Goal: Check status: Check status

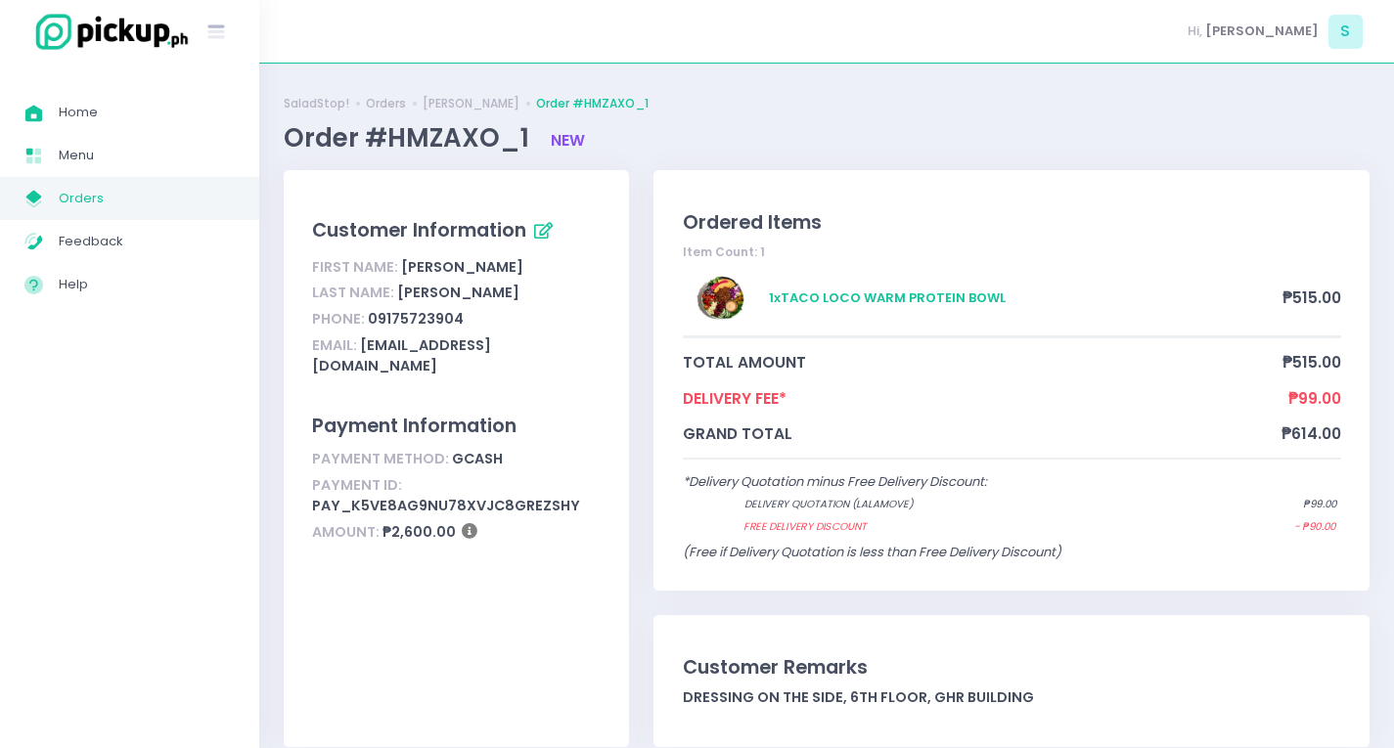
scroll to position [98, 0]
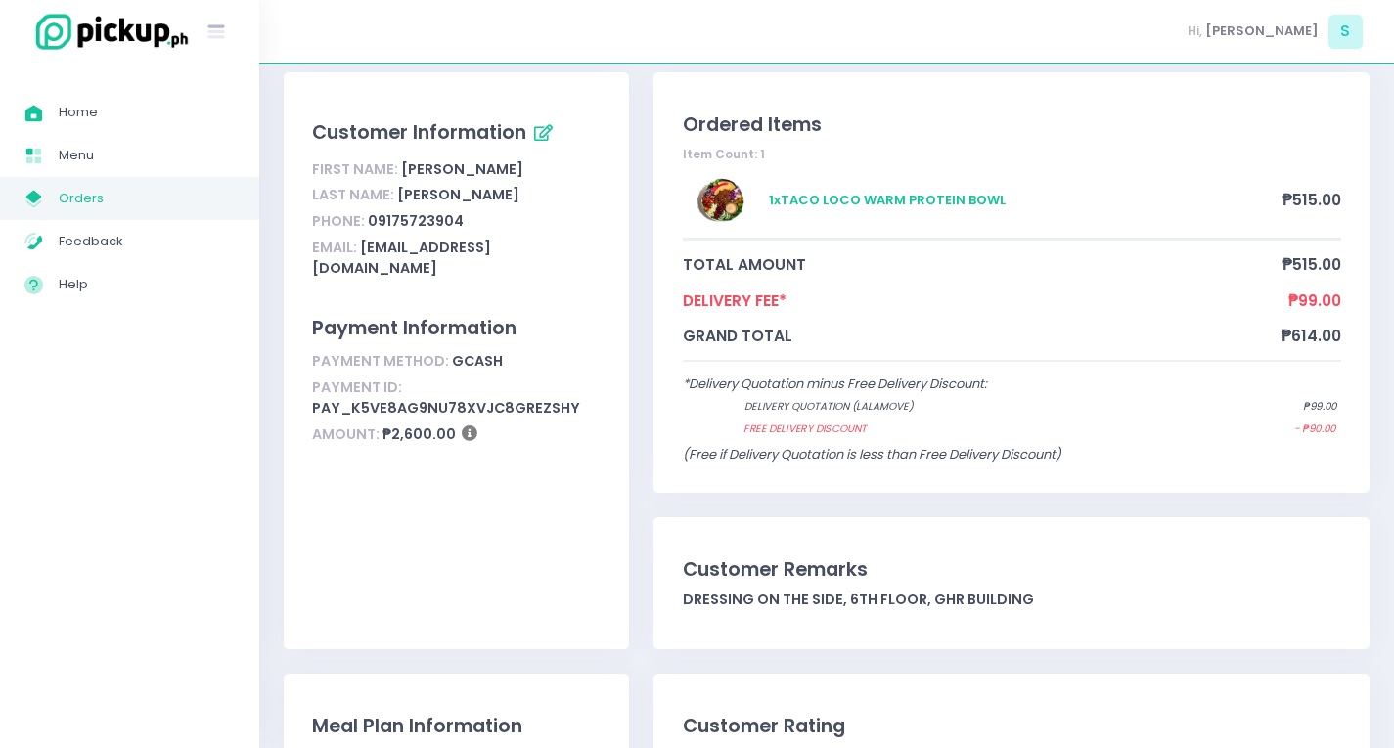
click at [139, 202] on span "Orders" at bounding box center [147, 198] width 176 height 25
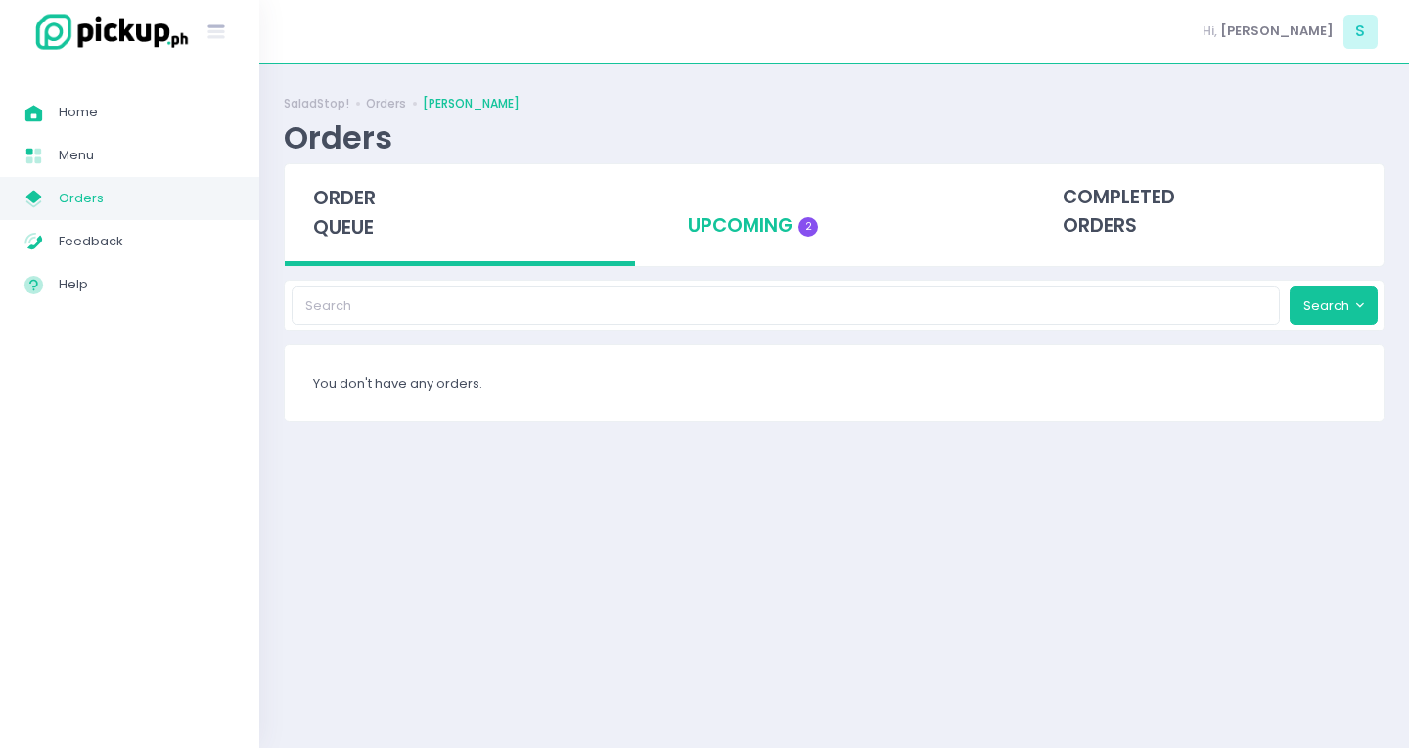
click at [767, 229] on div "upcoming 2" at bounding box center [834, 212] width 350 height 96
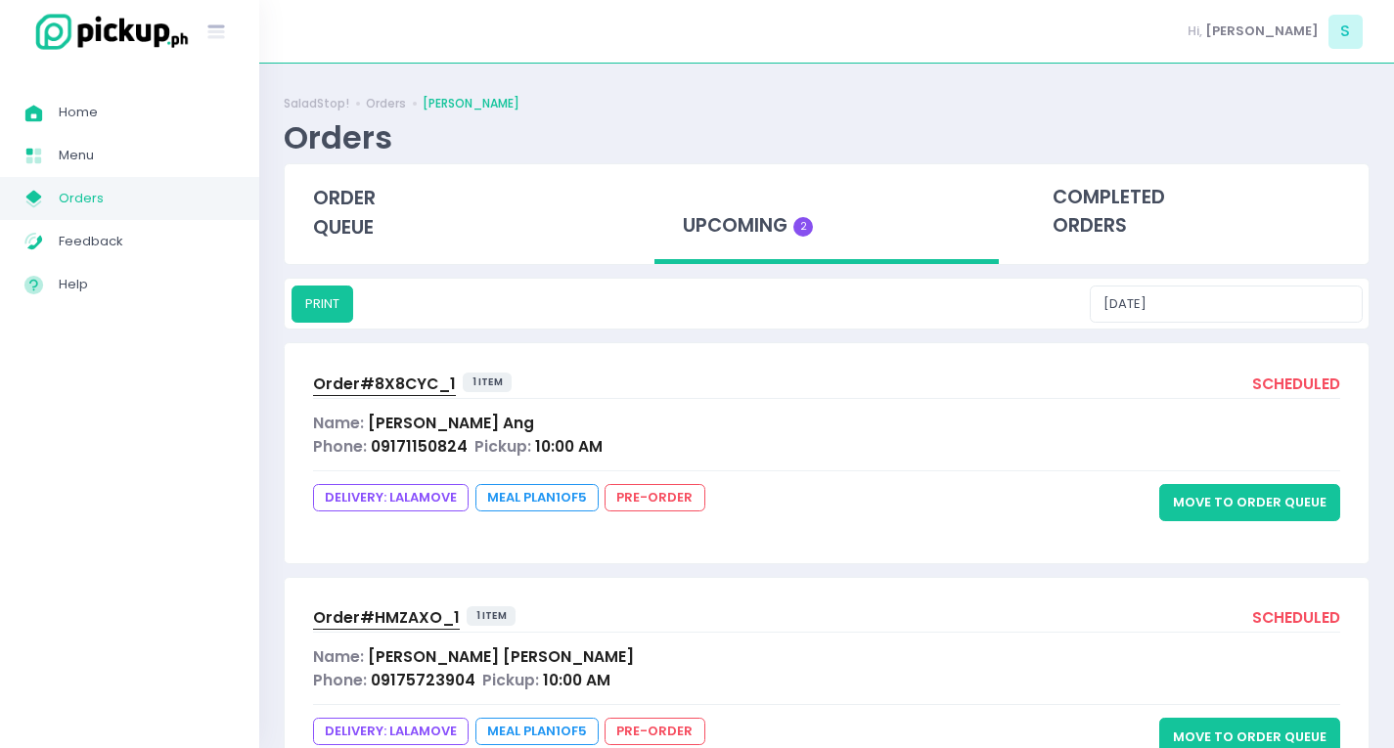
click at [1312, 501] on button "Move to Order Queue" at bounding box center [1249, 502] width 181 height 37
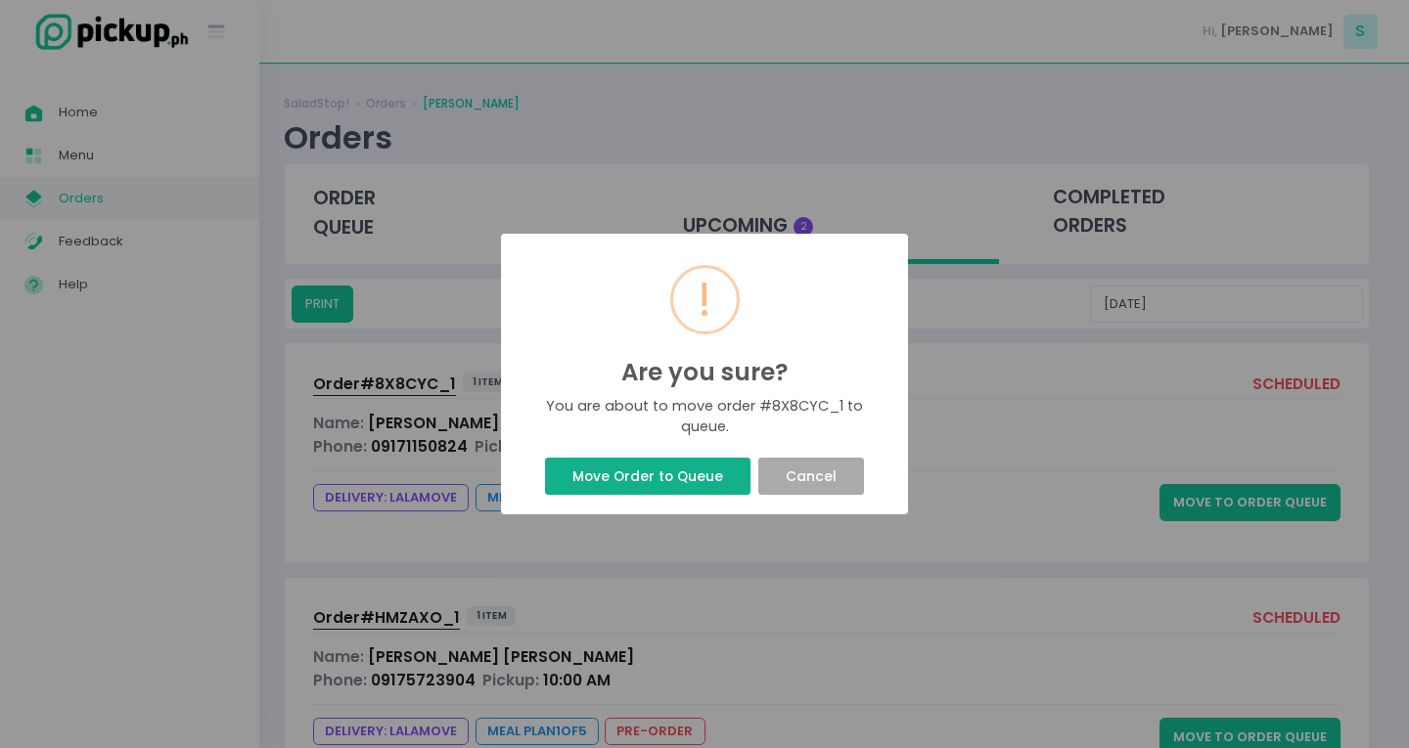
click at [676, 474] on button "Move Order to Queue" at bounding box center [647, 476] width 204 height 37
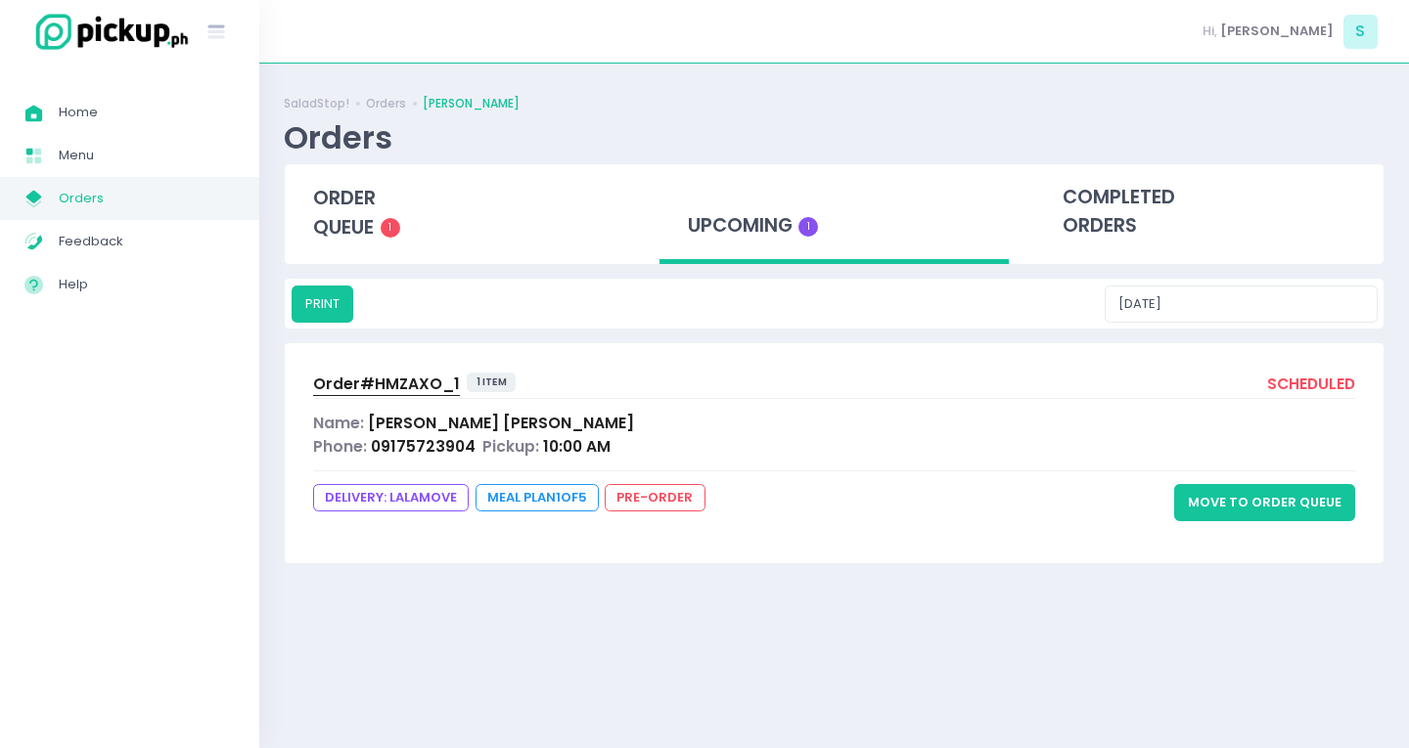
click at [1228, 500] on button "Move to Order Queue" at bounding box center [1264, 502] width 181 height 37
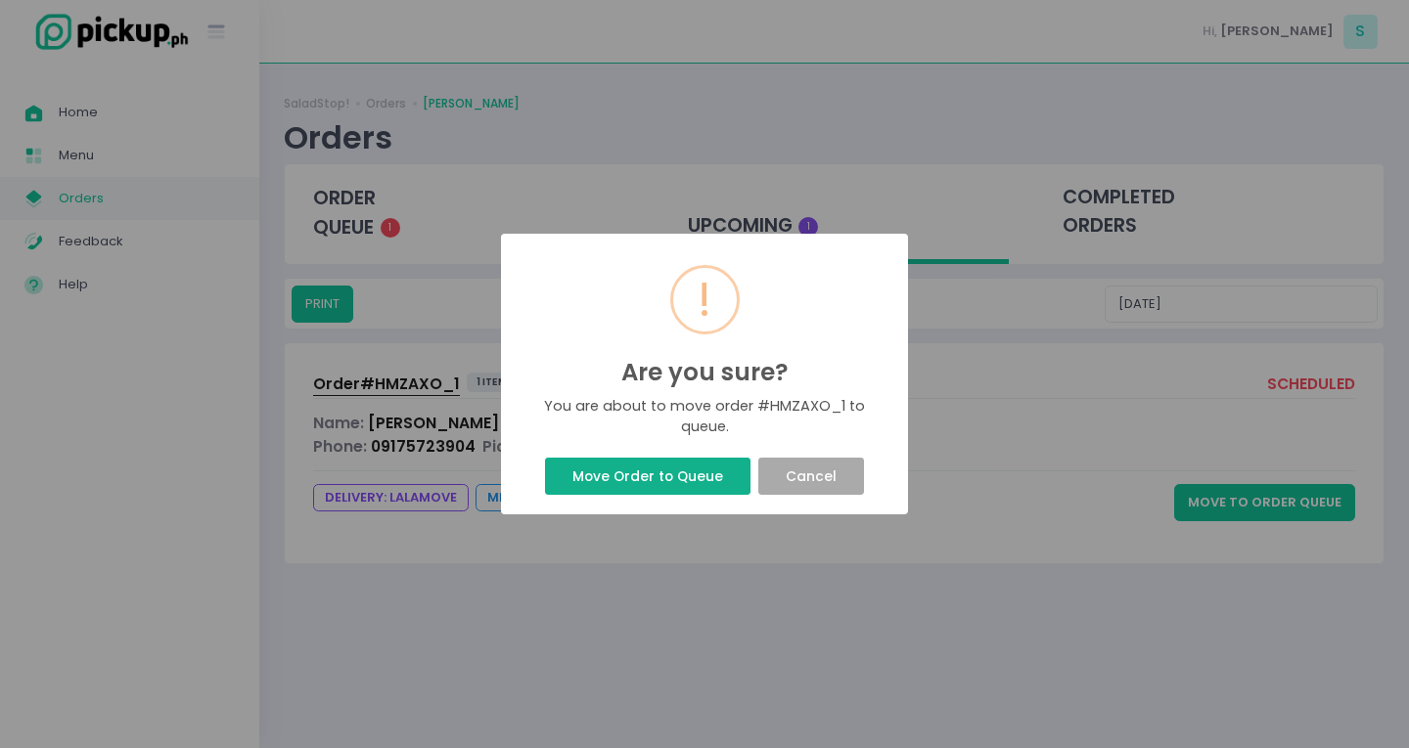
click at [635, 467] on button "Move Order to Queue" at bounding box center [647, 476] width 204 height 37
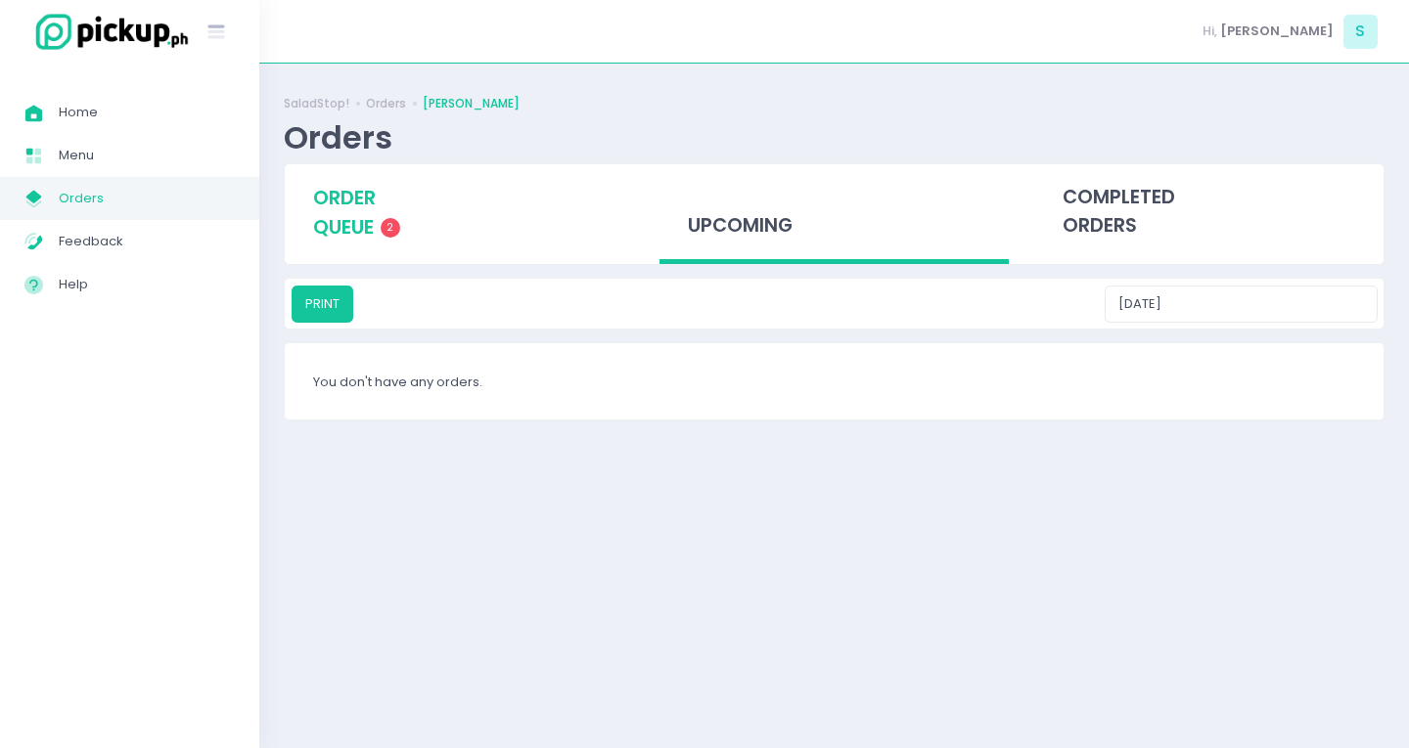
click at [362, 216] on span "order queue" at bounding box center [344, 213] width 63 height 56
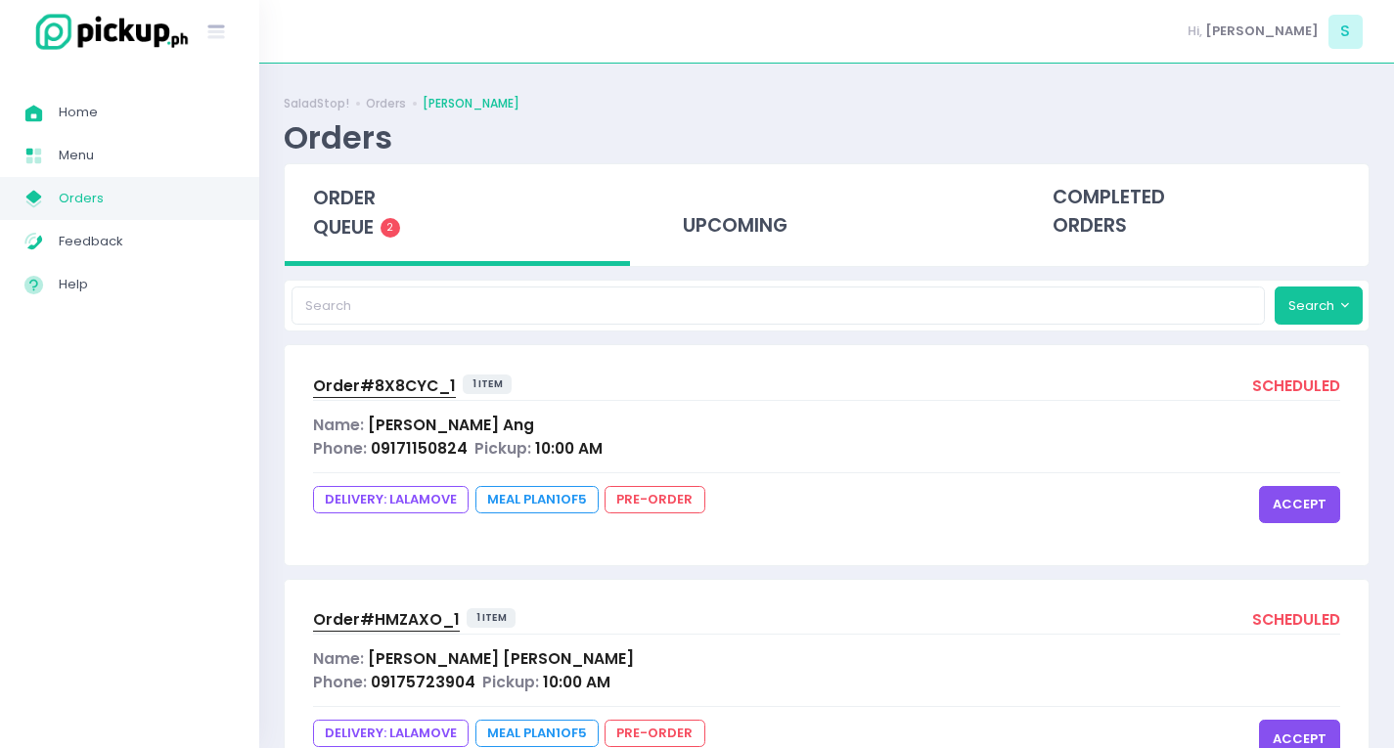
click at [1323, 501] on button "accept" at bounding box center [1299, 504] width 81 height 37
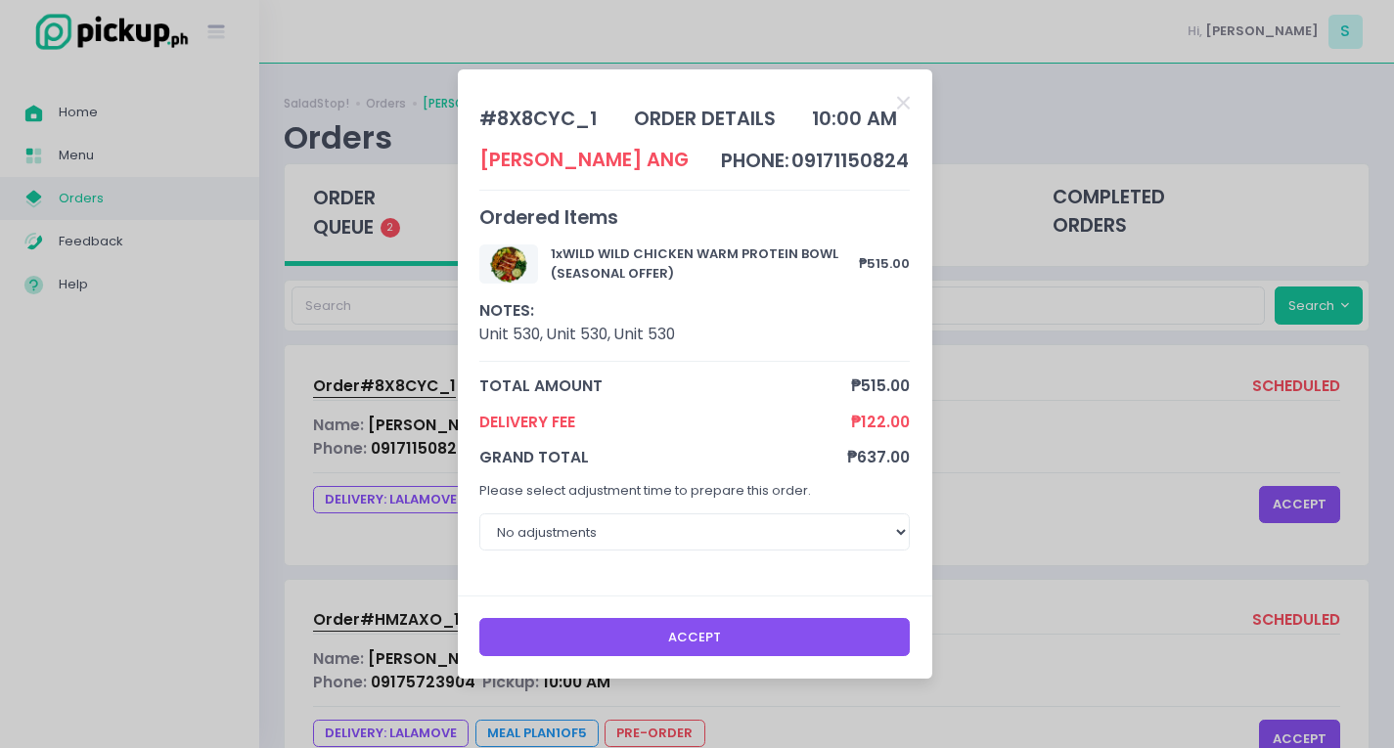
click at [825, 647] on button "Accept" at bounding box center [694, 636] width 430 height 37
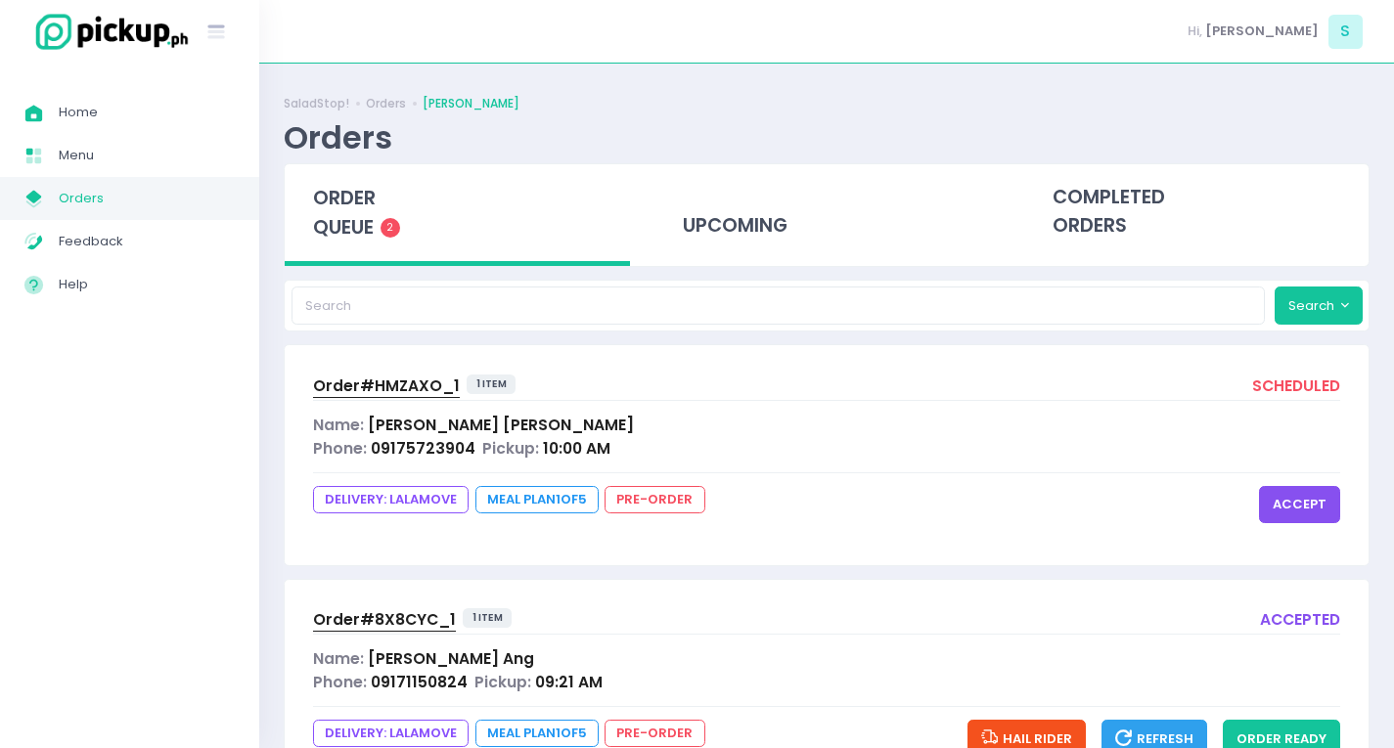
click at [1320, 498] on button "accept" at bounding box center [1299, 504] width 81 height 37
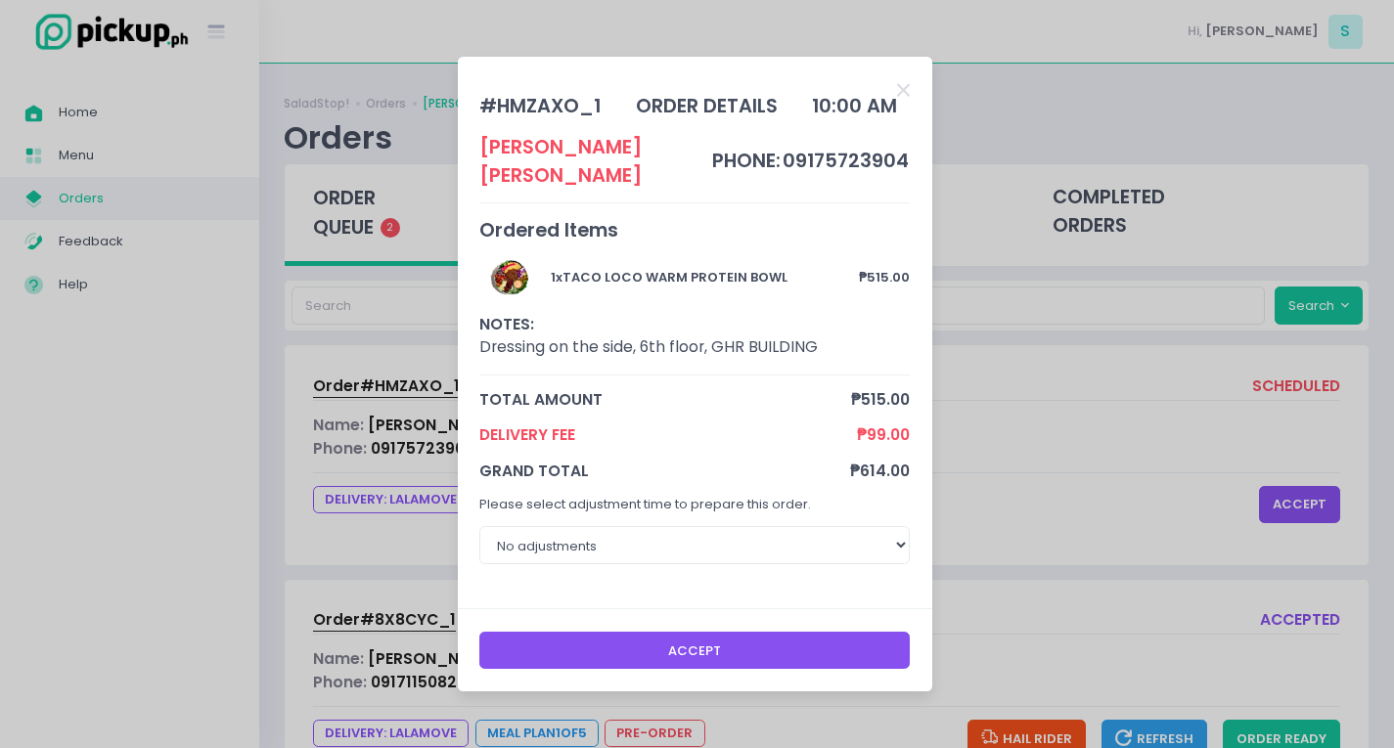
click at [741, 636] on button "Accept" at bounding box center [694, 650] width 430 height 37
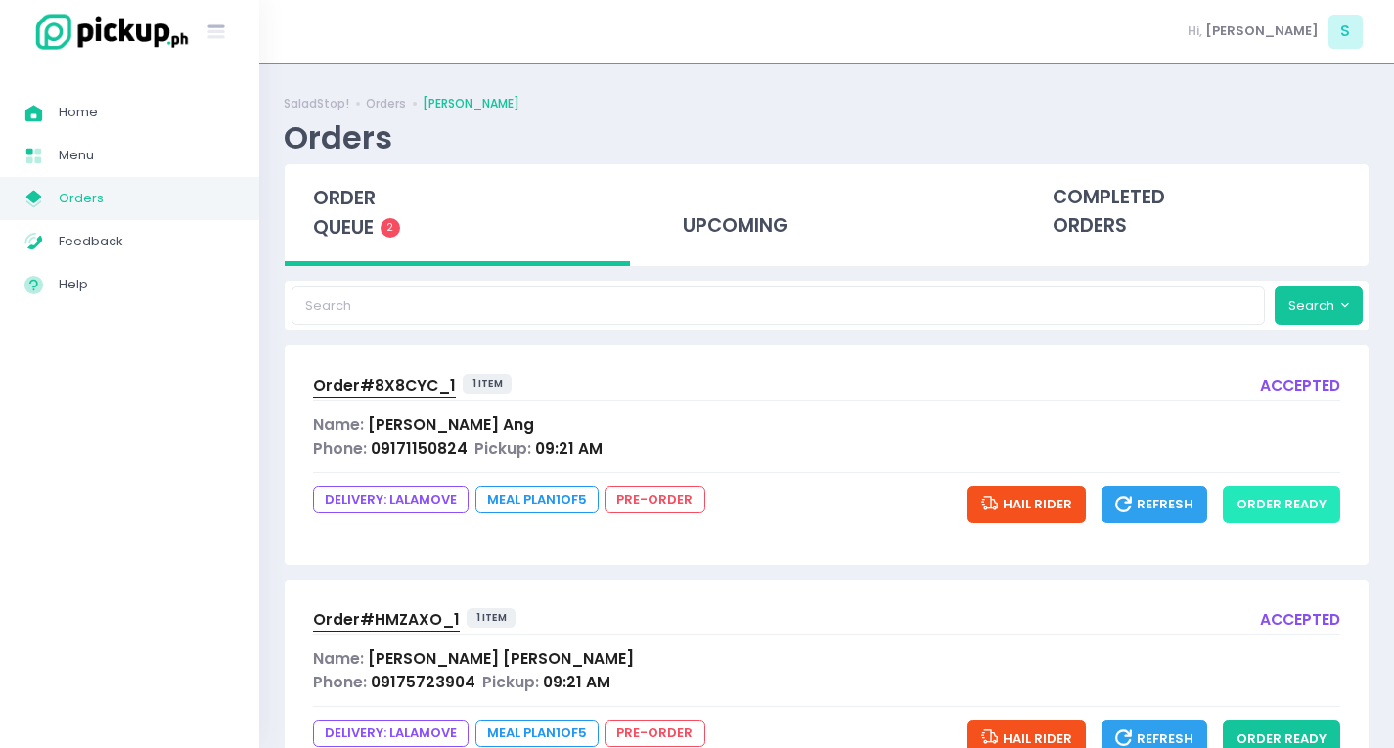
click at [1316, 511] on button "order ready" at bounding box center [1281, 504] width 117 height 37
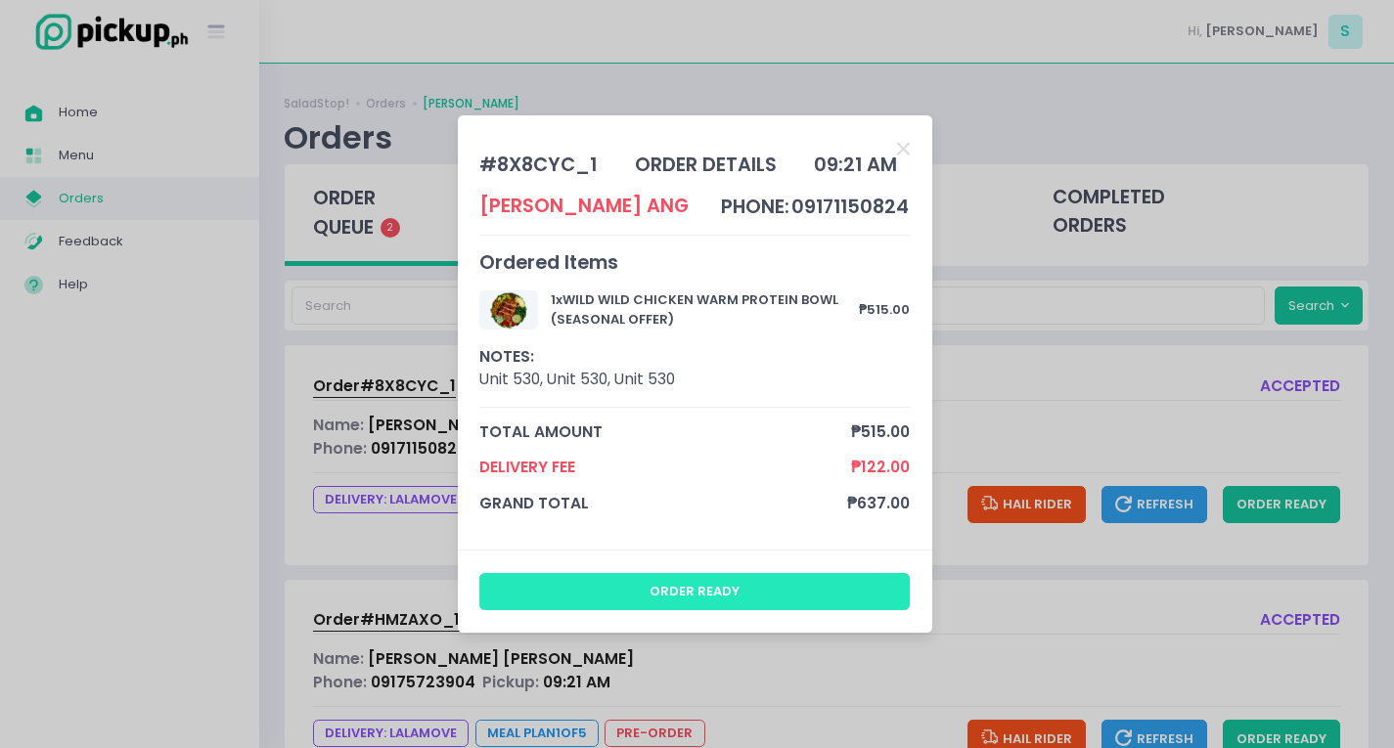
click at [765, 581] on button "order ready" at bounding box center [694, 591] width 430 height 37
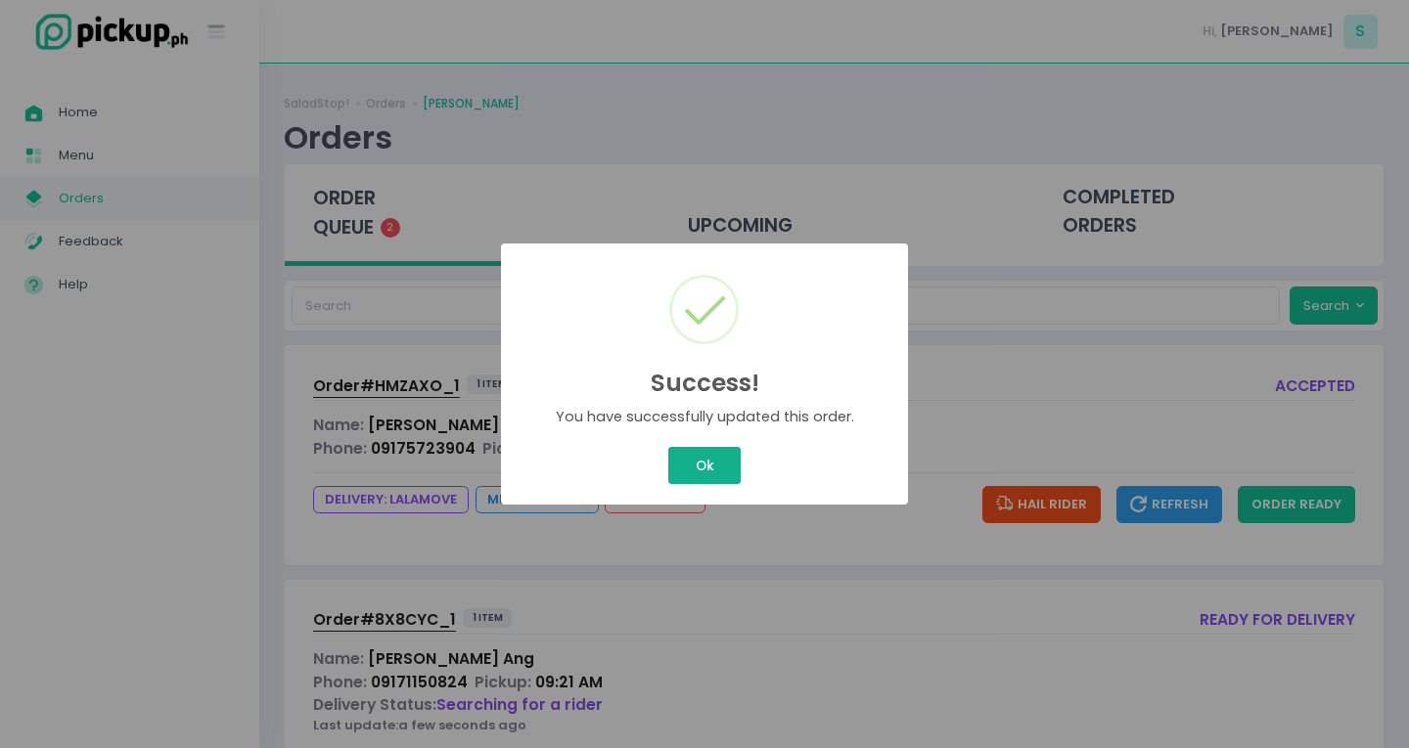
click at [700, 472] on button "Ok" at bounding box center [704, 465] width 72 height 37
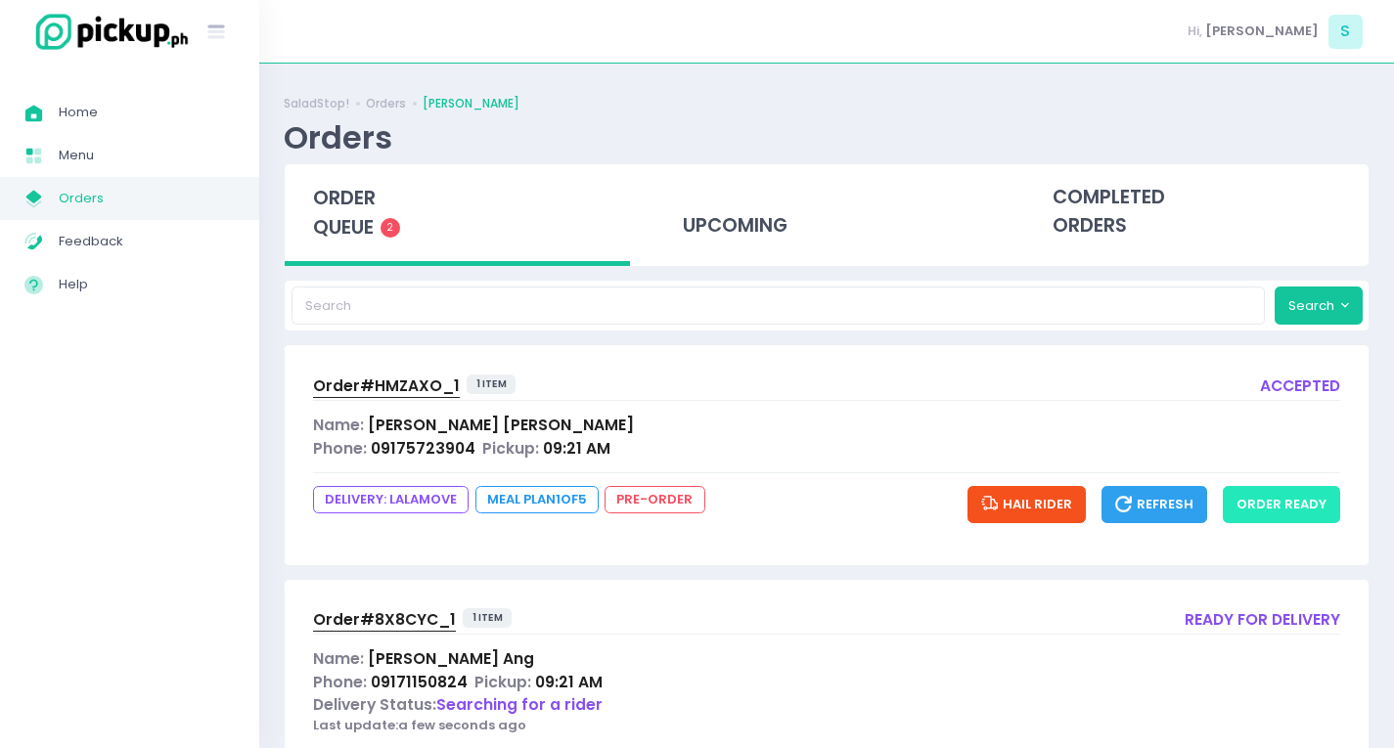
click at [1296, 492] on button "order ready" at bounding box center [1281, 504] width 117 height 37
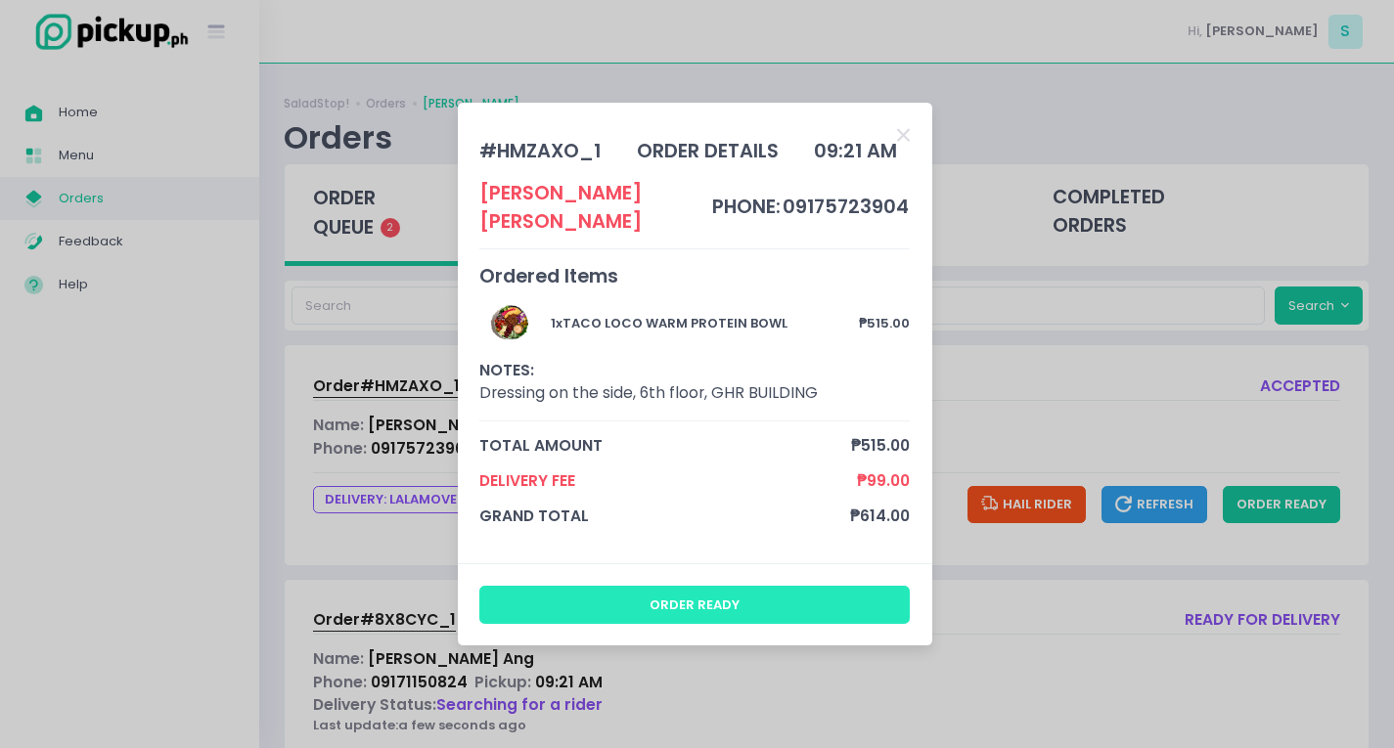
click at [839, 588] on button "order ready" at bounding box center [694, 604] width 430 height 37
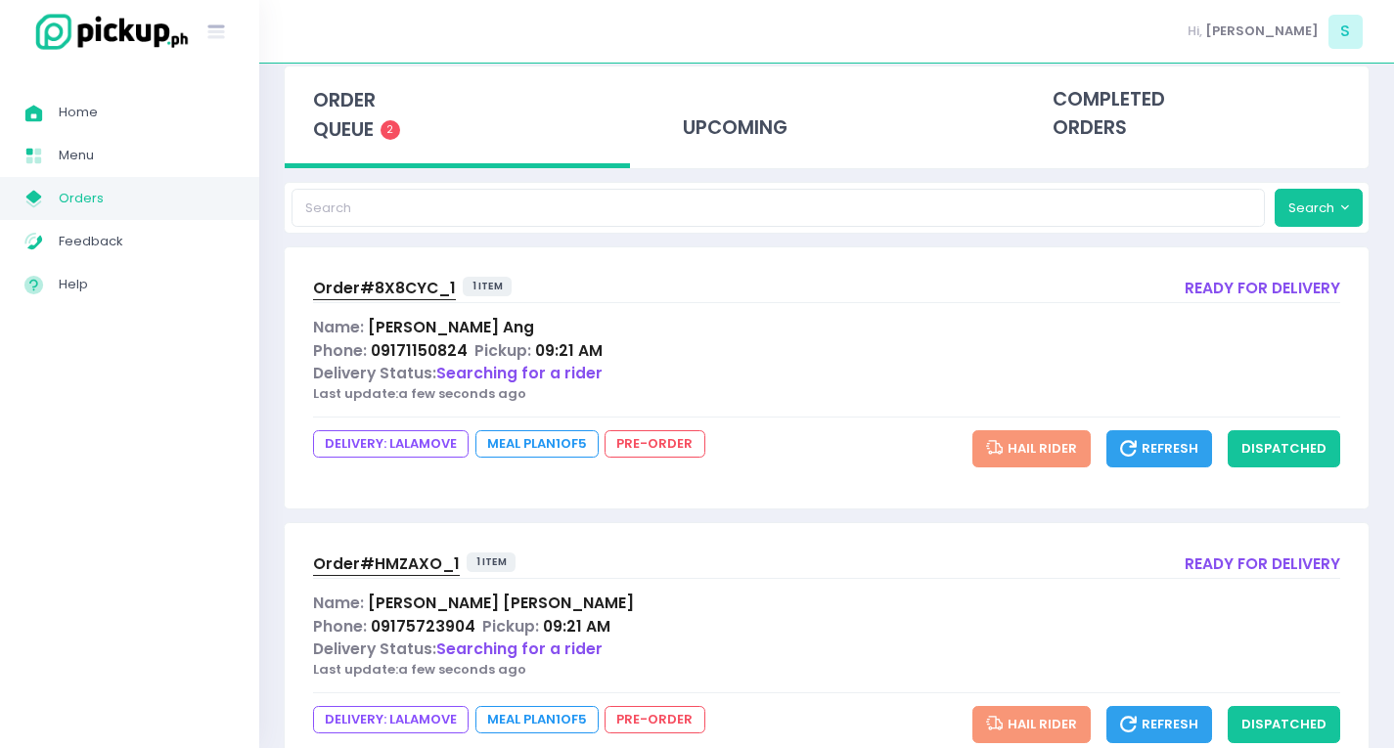
scroll to position [172, 0]
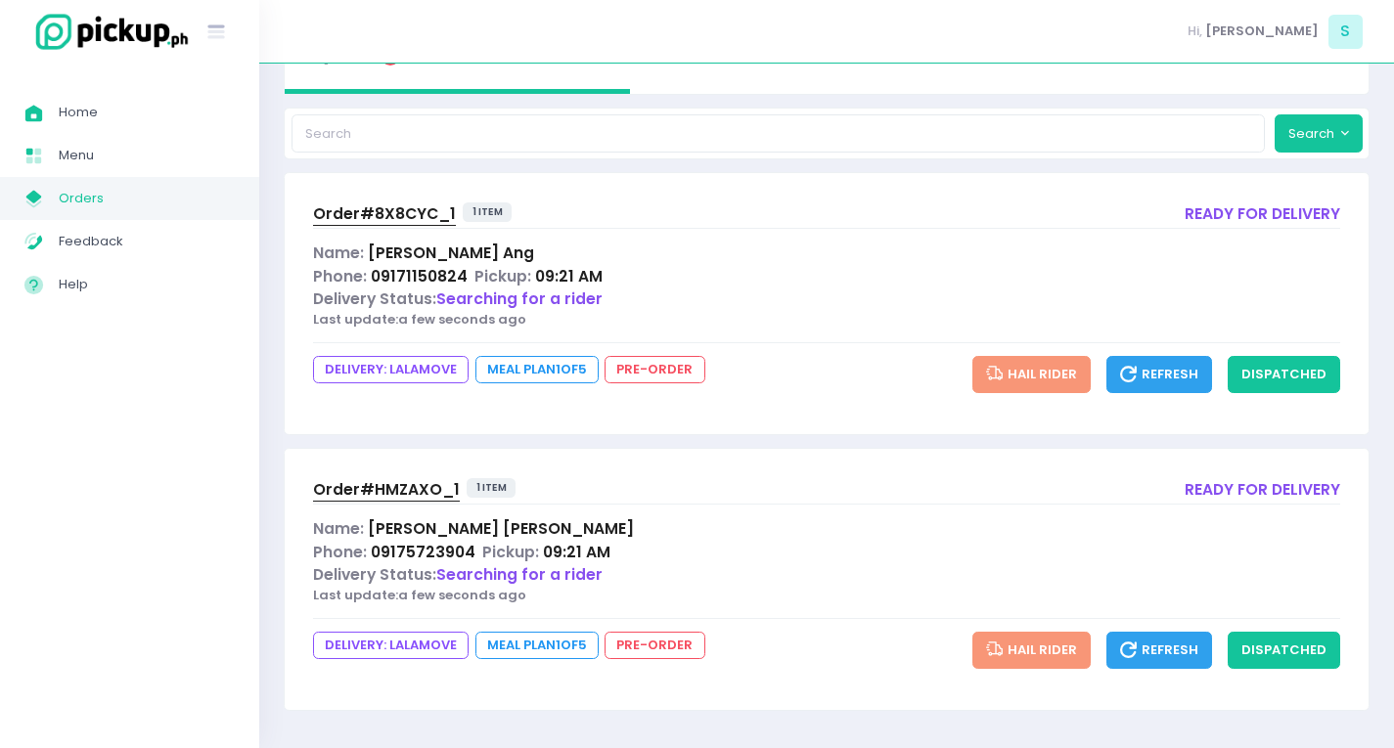
click at [425, 208] on span "Order# 8X8CYC_1" at bounding box center [384, 213] width 143 height 21
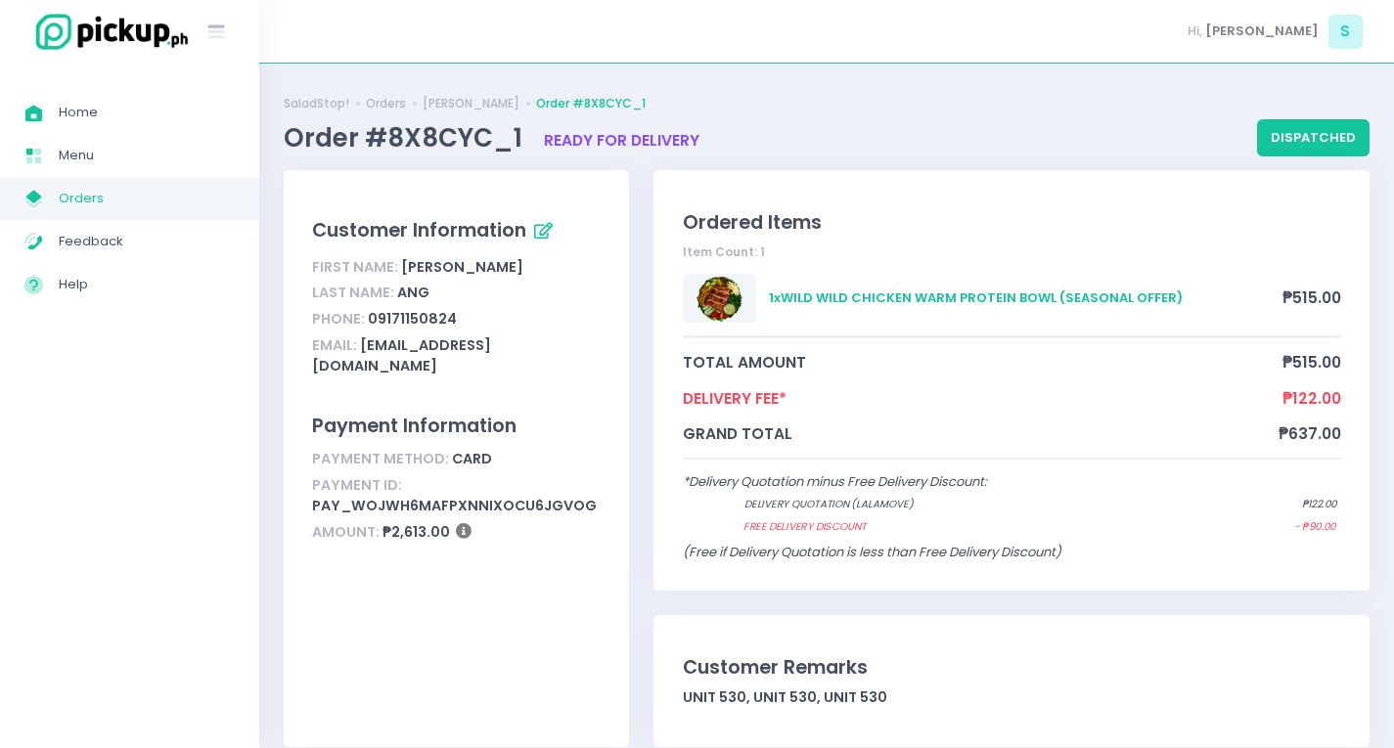
click at [154, 210] on span "Orders" at bounding box center [147, 198] width 176 height 25
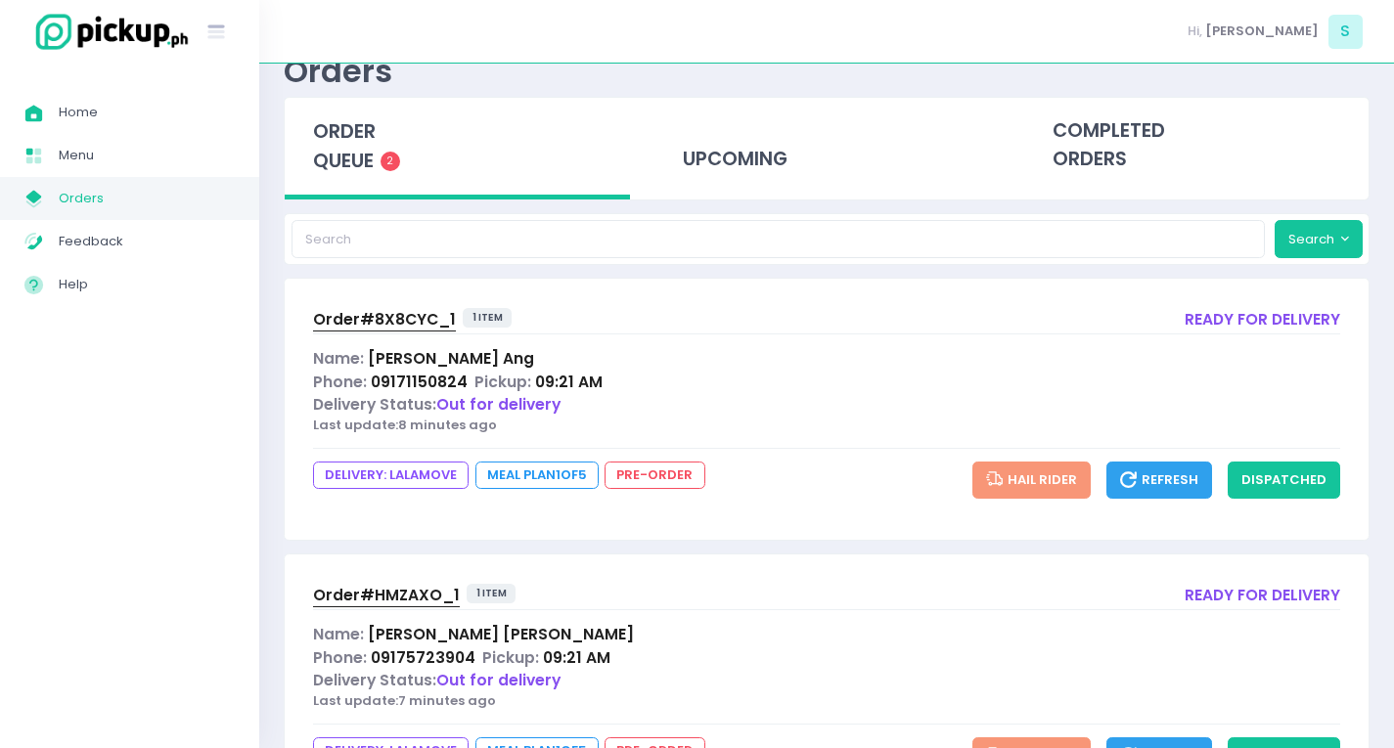
scroll to position [98, 0]
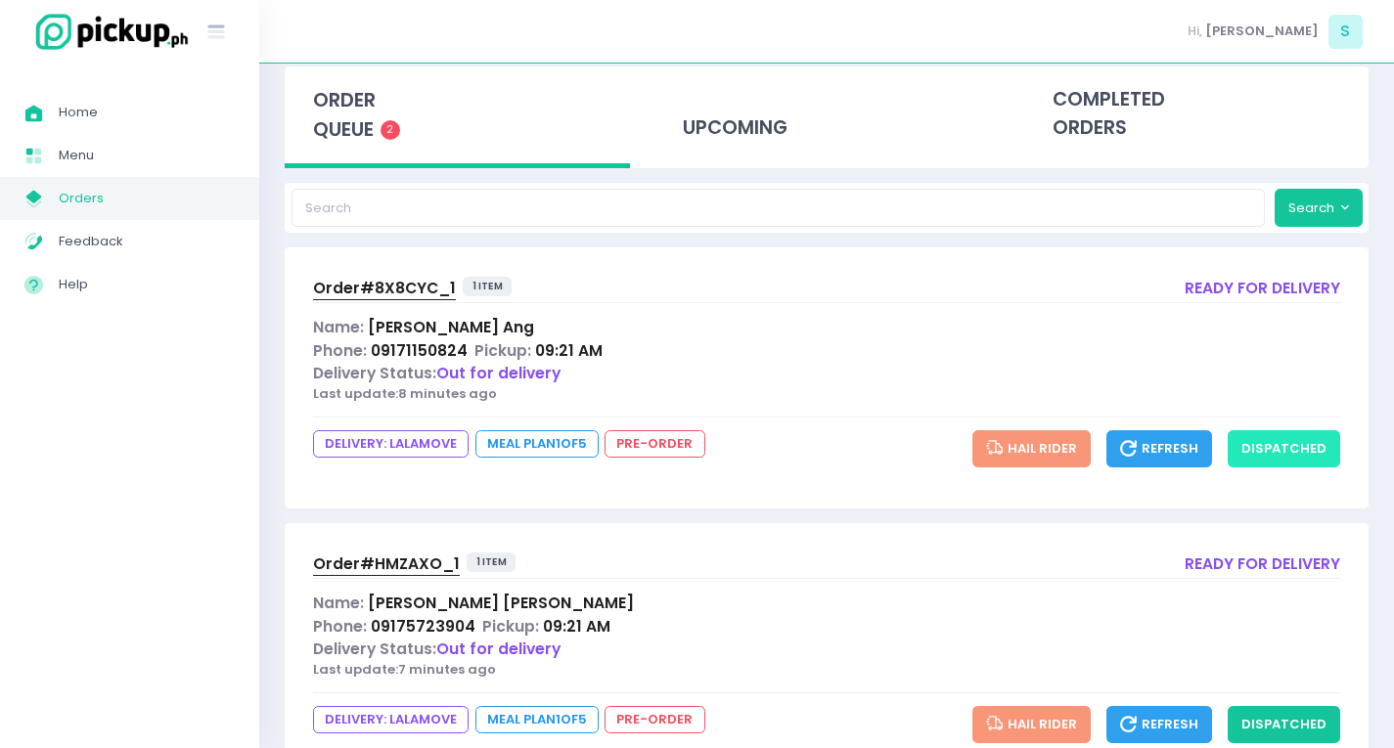
click at [1287, 441] on button "dispatched" at bounding box center [1284, 448] width 112 height 37
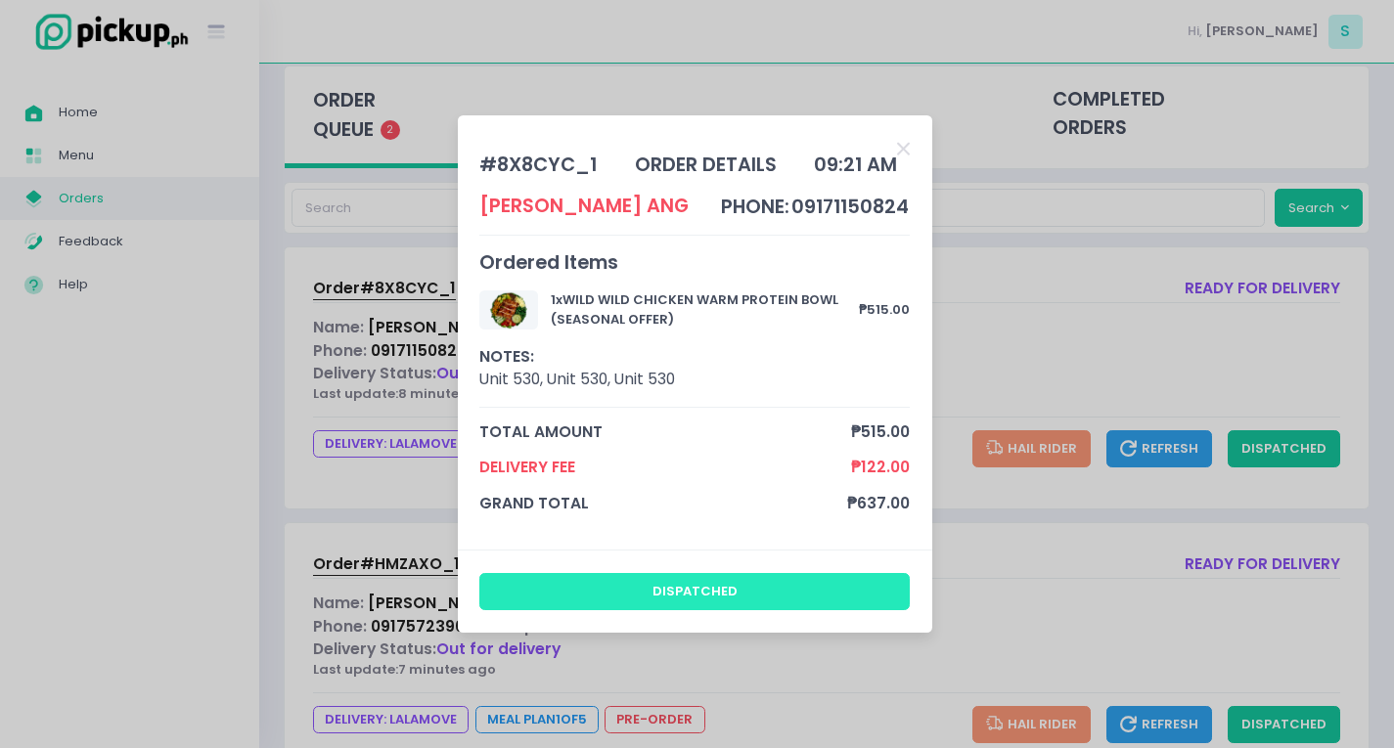
click at [740, 580] on button "dispatched" at bounding box center [694, 591] width 430 height 37
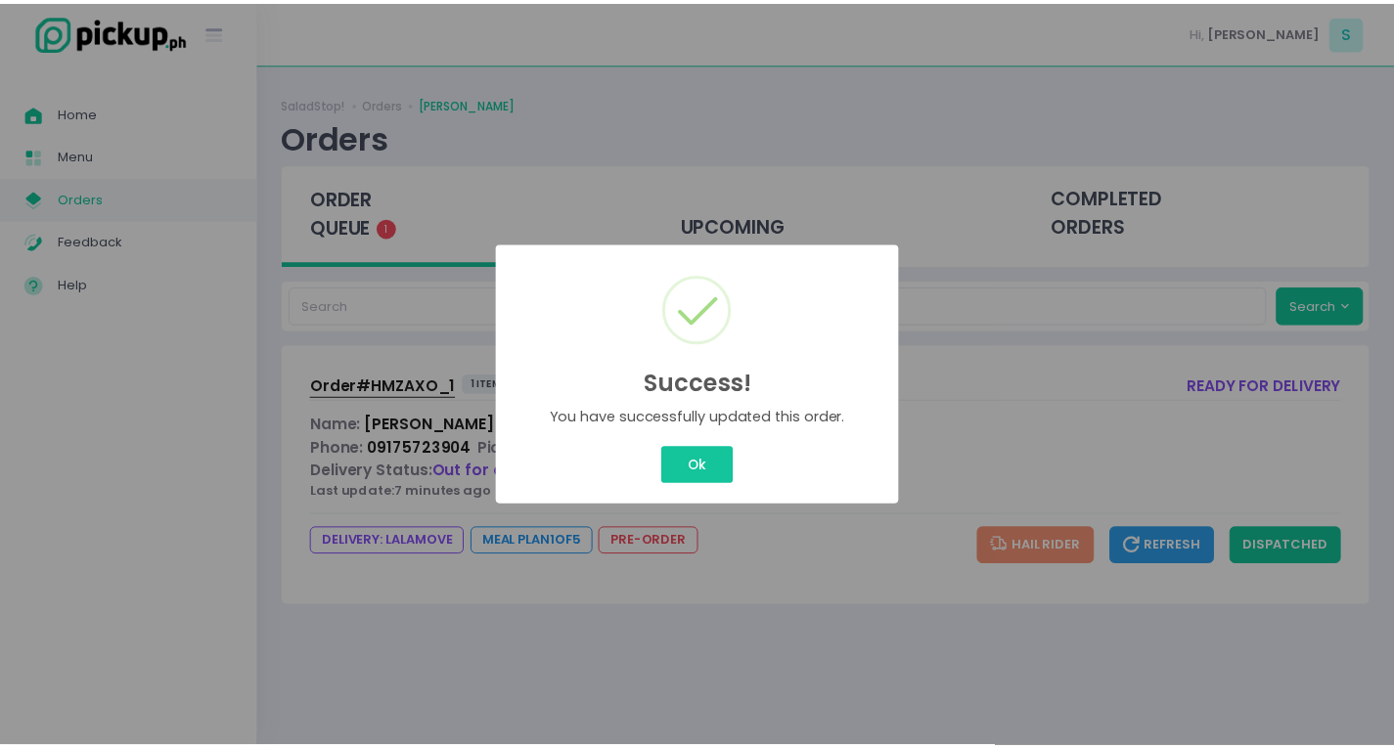
scroll to position [0, 0]
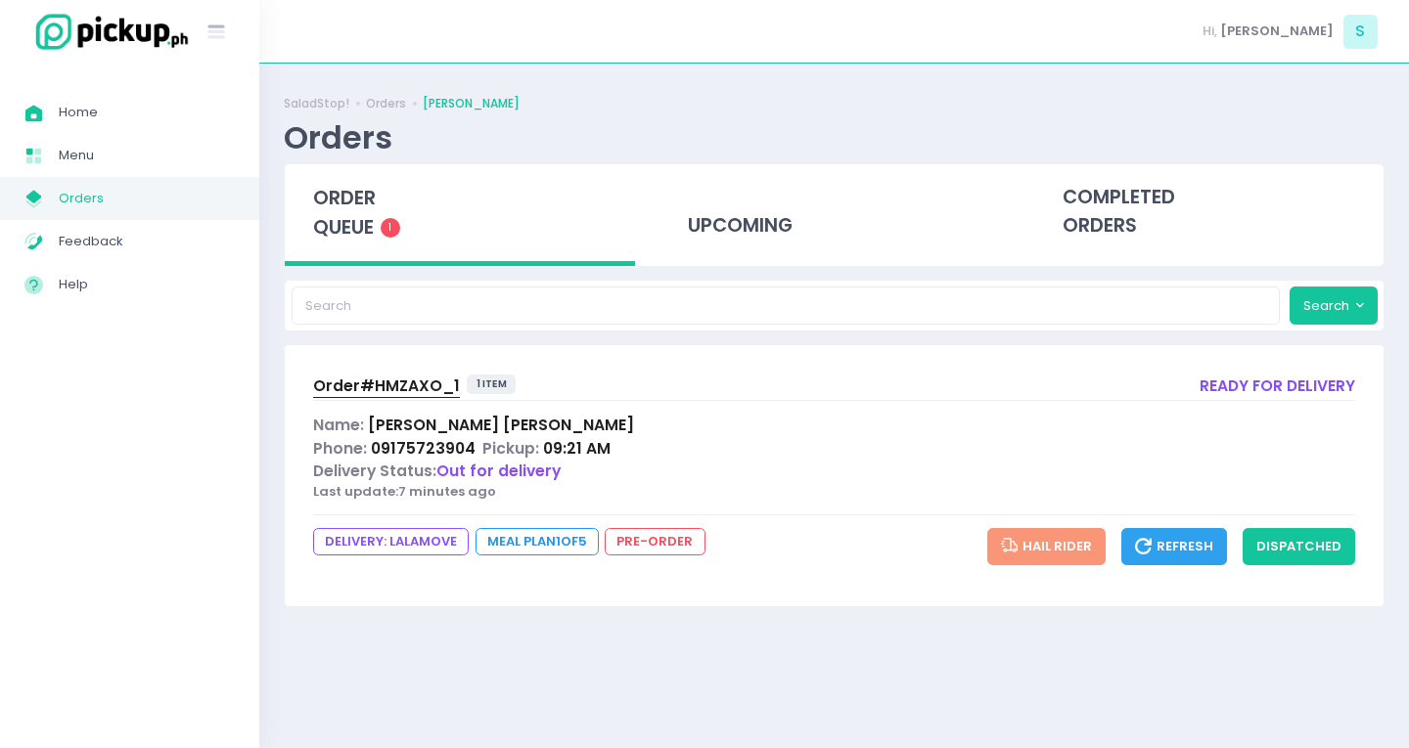
click at [731, 460] on div "Delivery Status: Out for delivery" at bounding box center [834, 471] width 1042 height 22
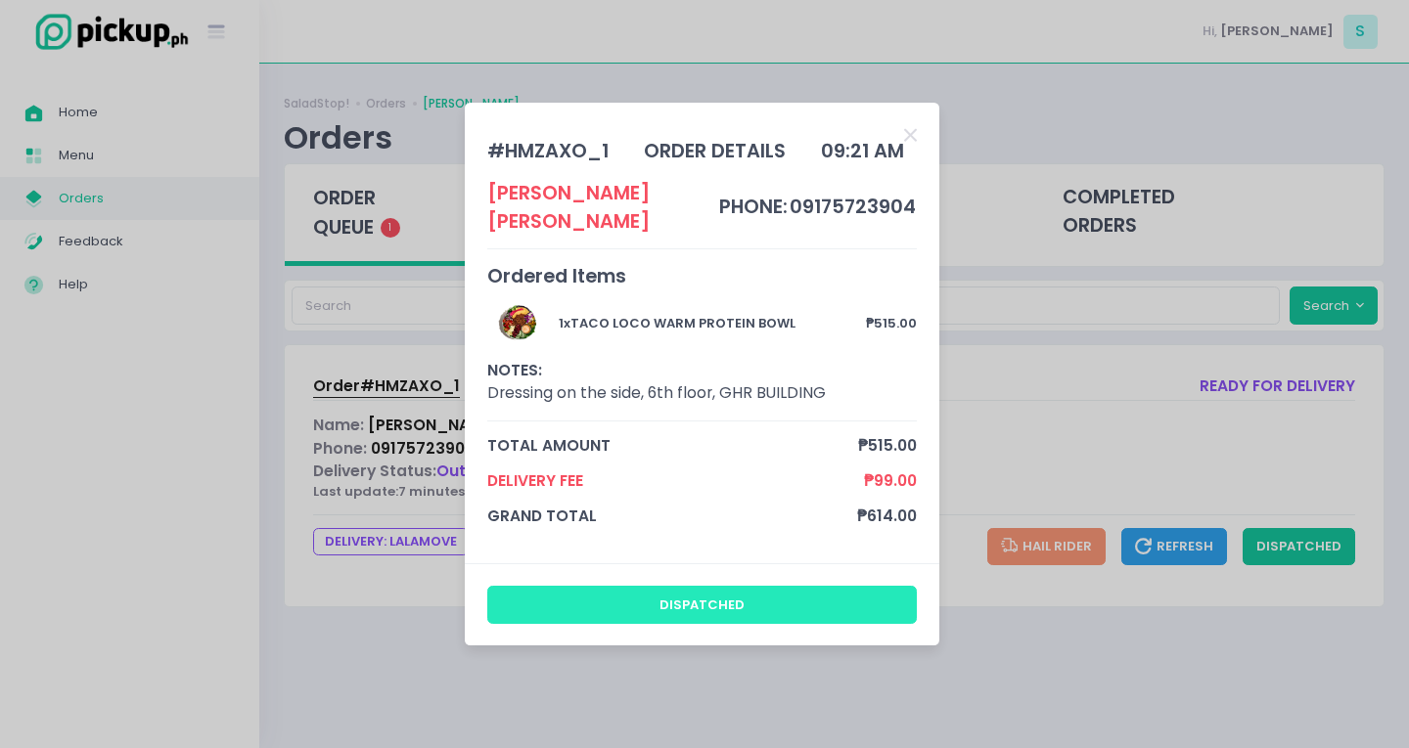
click at [737, 594] on button "dispatched" at bounding box center [702, 604] width 430 height 37
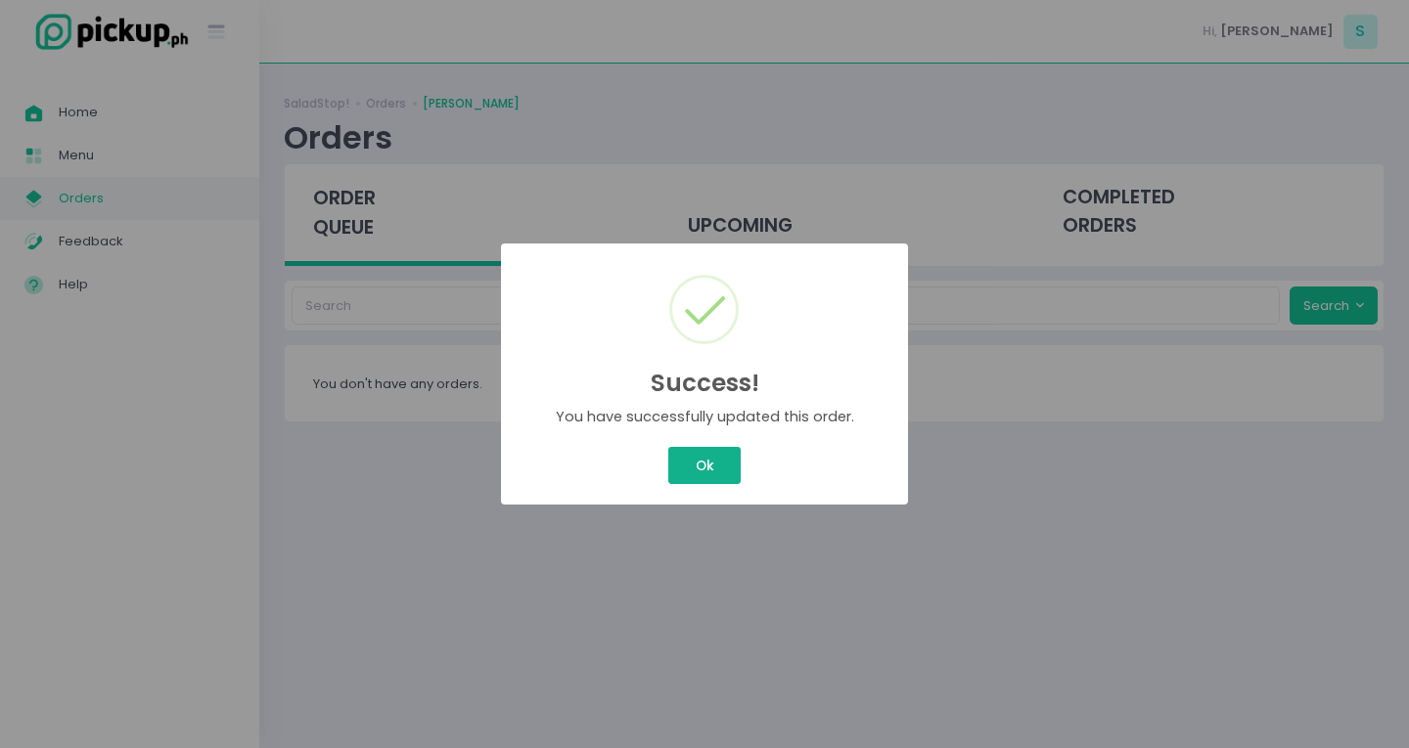
click at [698, 476] on button "Ok" at bounding box center [704, 465] width 72 height 37
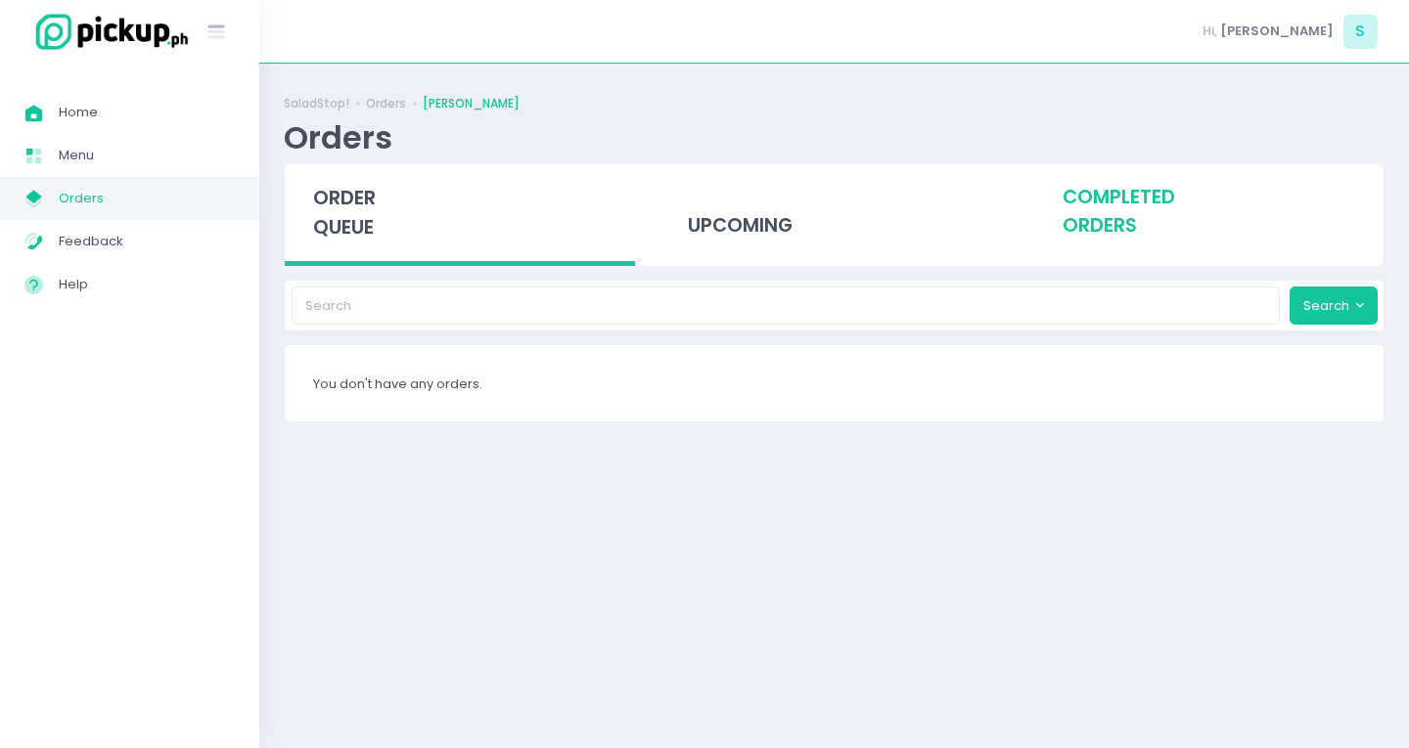
click at [1130, 195] on div "completed orders" at bounding box center [1208, 212] width 350 height 96
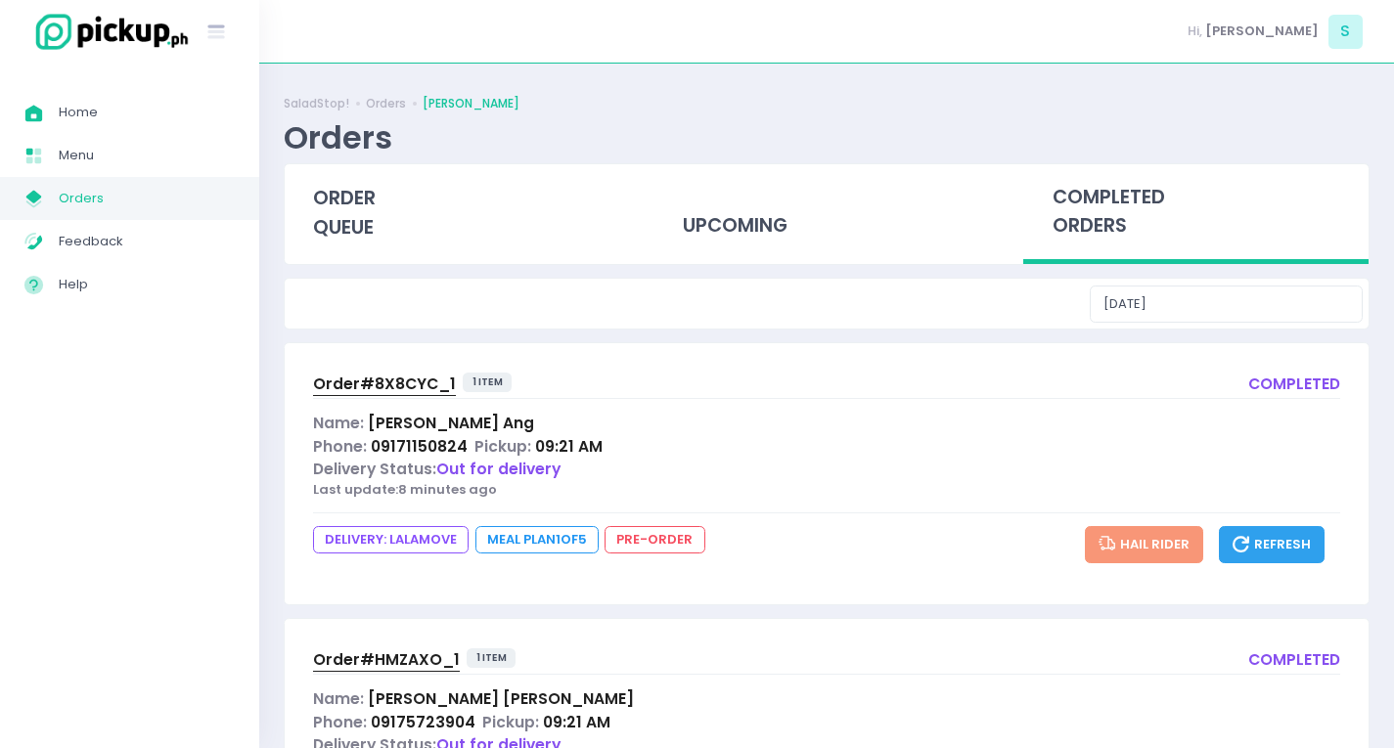
click at [402, 653] on span "Order# HMZAXO_1" at bounding box center [386, 660] width 147 height 21
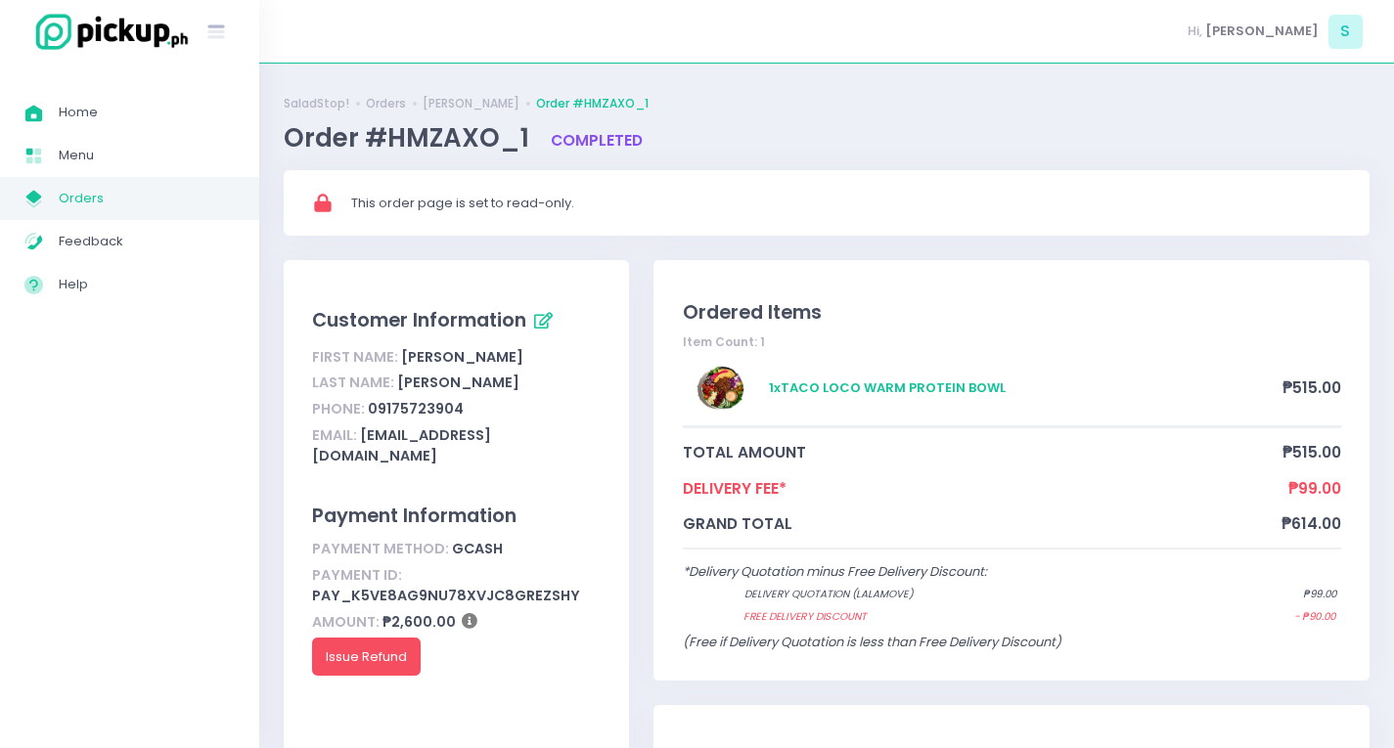
click at [105, 202] on span "Orders" at bounding box center [147, 198] width 176 height 25
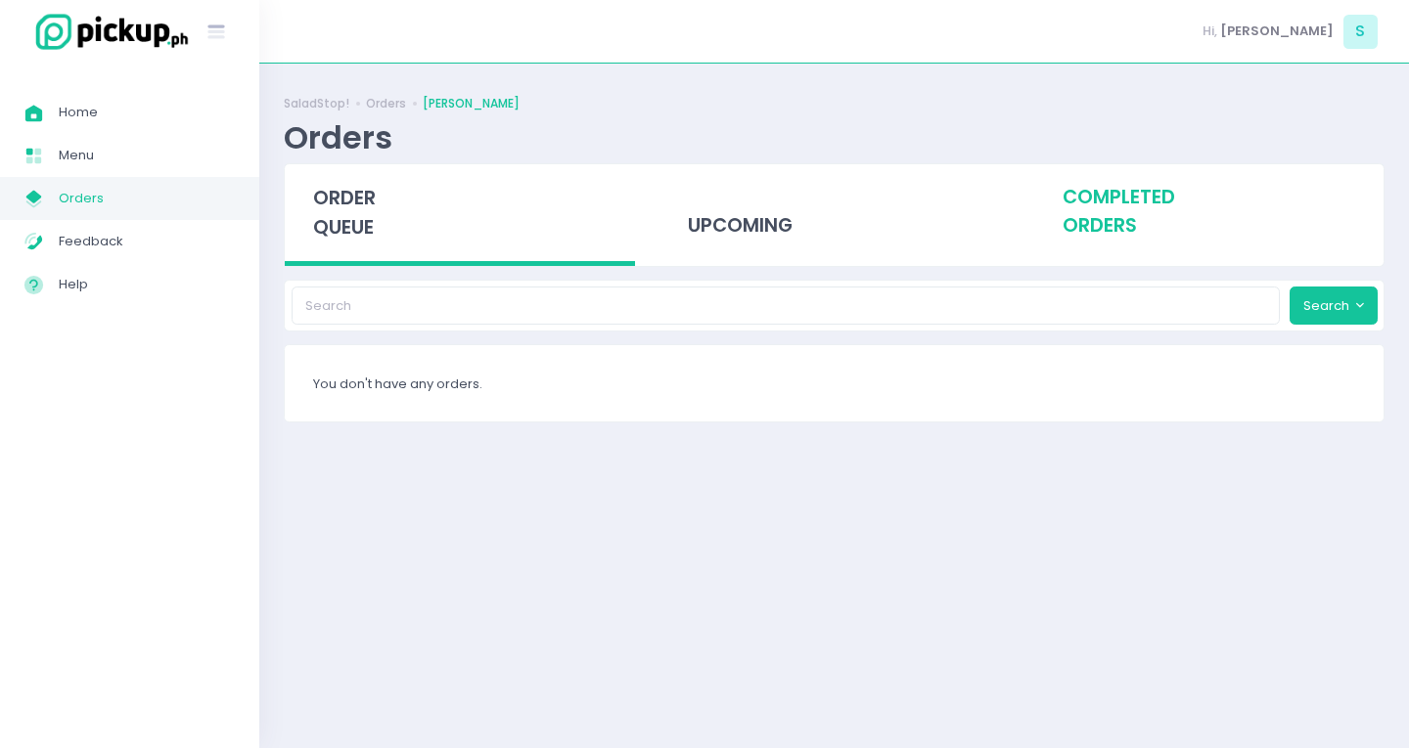
click at [1069, 221] on div "completed orders" at bounding box center [1208, 212] width 350 height 96
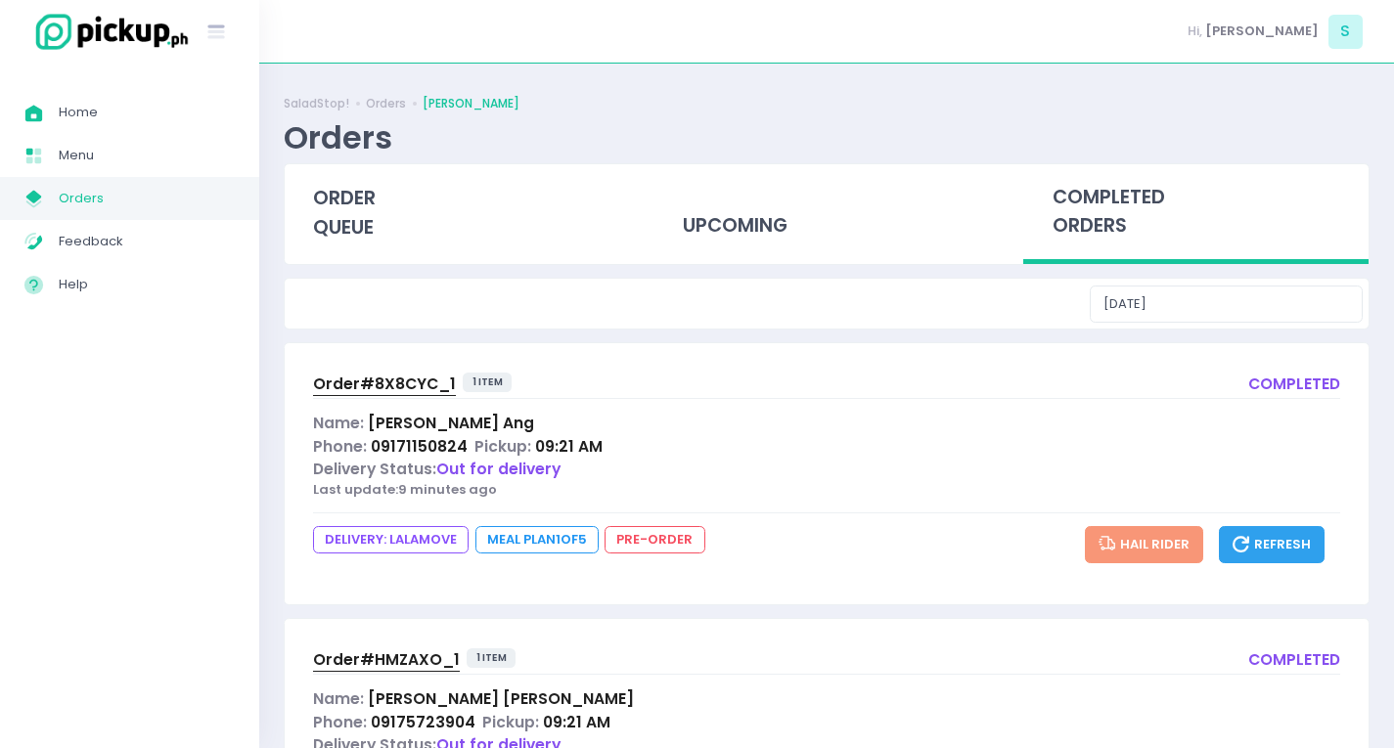
click at [401, 387] on span "Order# 8X8CYC_1" at bounding box center [384, 384] width 143 height 21
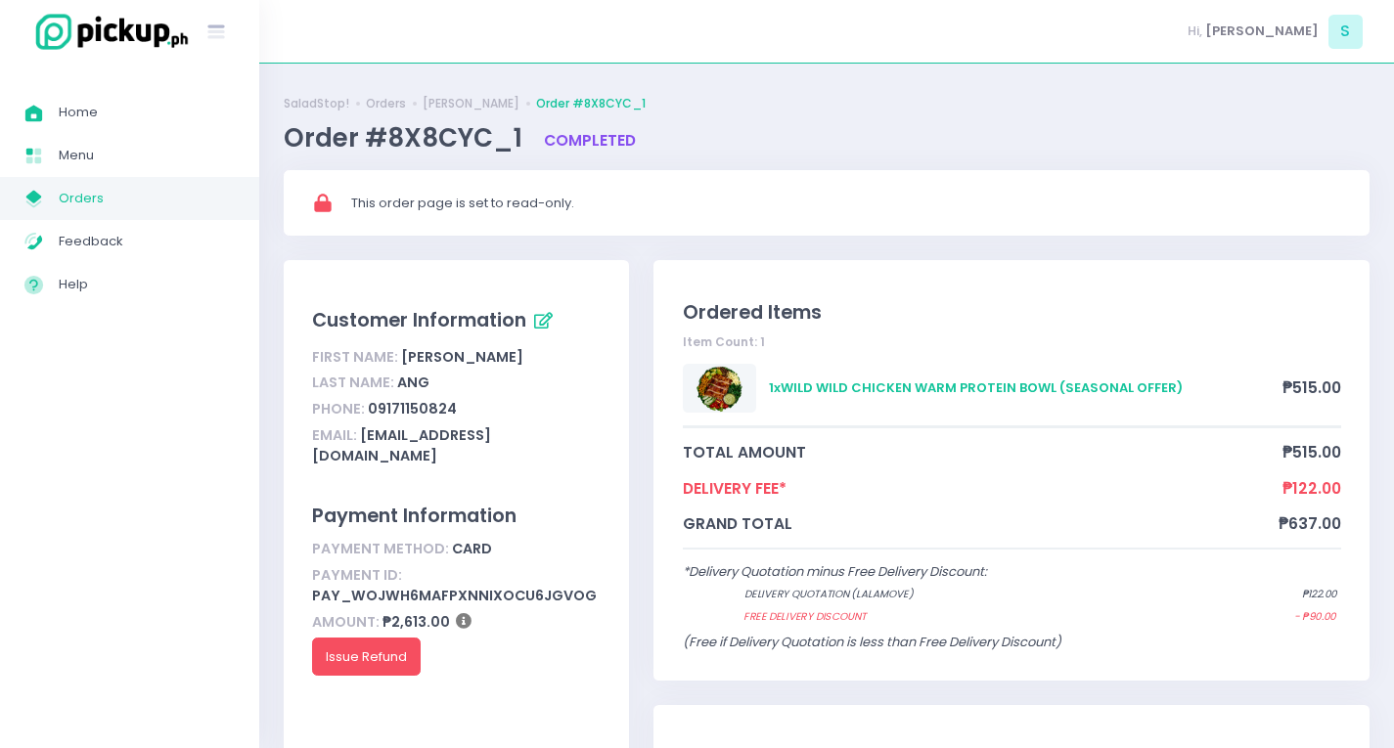
click at [190, 206] on span "Orders" at bounding box center [147, 198] width 176 height 25
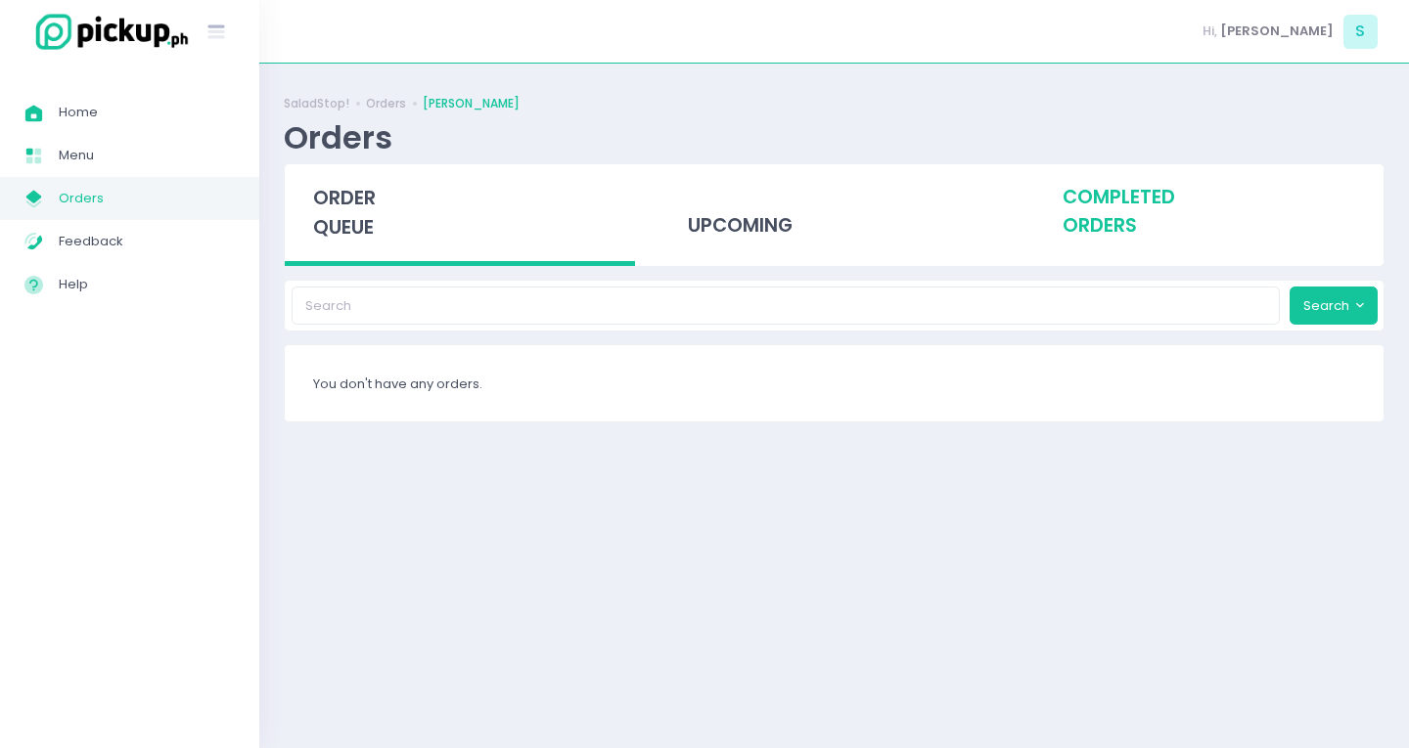
click at [1066, 222] on div "completed orders" at bounding box center [1208, 212] width 350 height 96
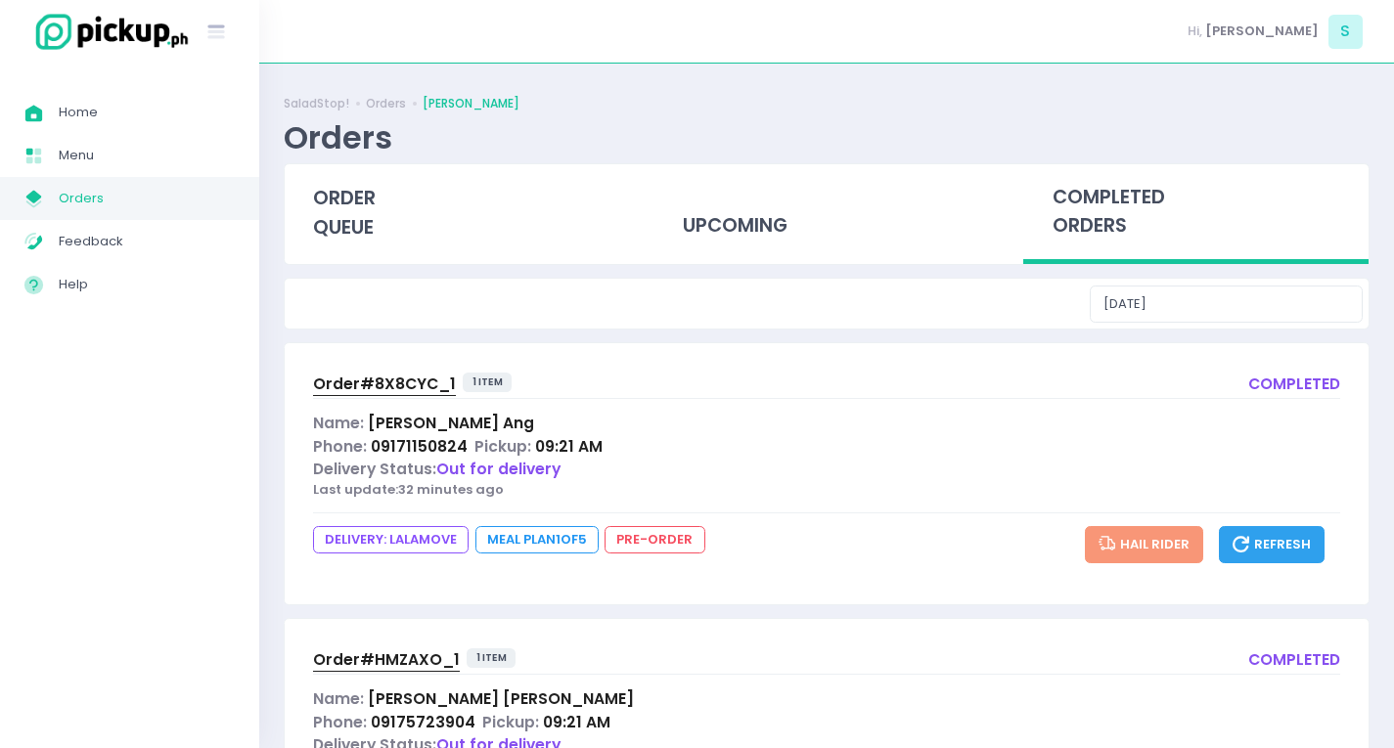
click at [367, 654] on span "Order# HMZAXO_1" at bounding box center [386, 660] width 147 height 21
